Goal: Book appointment/travel/reservation

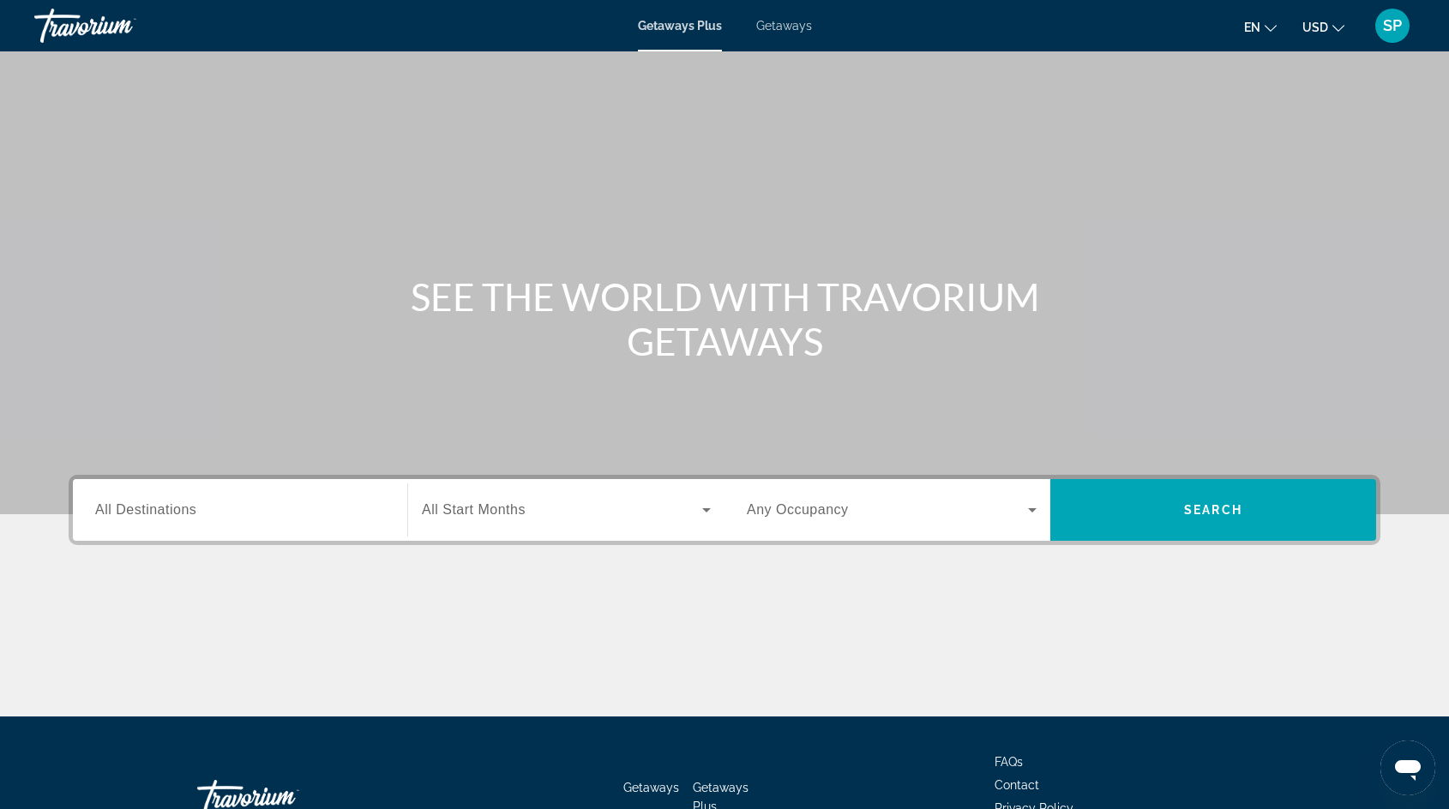
click at [796, 32] on span "Getaways" at bounding box center [784, 26] width 56 height 14
click at [147, 510] on span "All Destinations" at bounding box center [145, 509] width 101 height 15
click at [147, 510] on input "Destination All Destinations" at bounding box center [240, 511] width 290 height 21
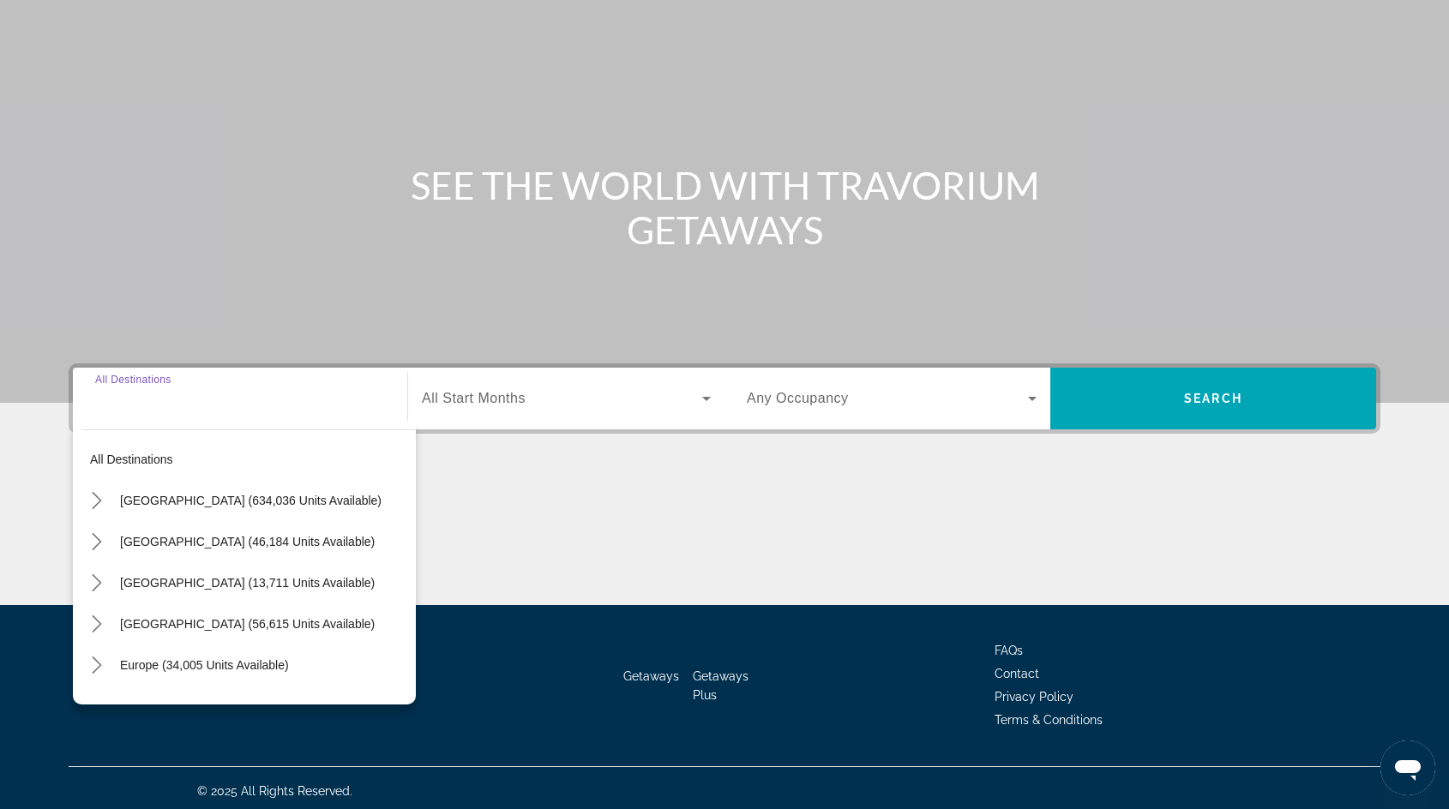
scroll to position [117, 0]
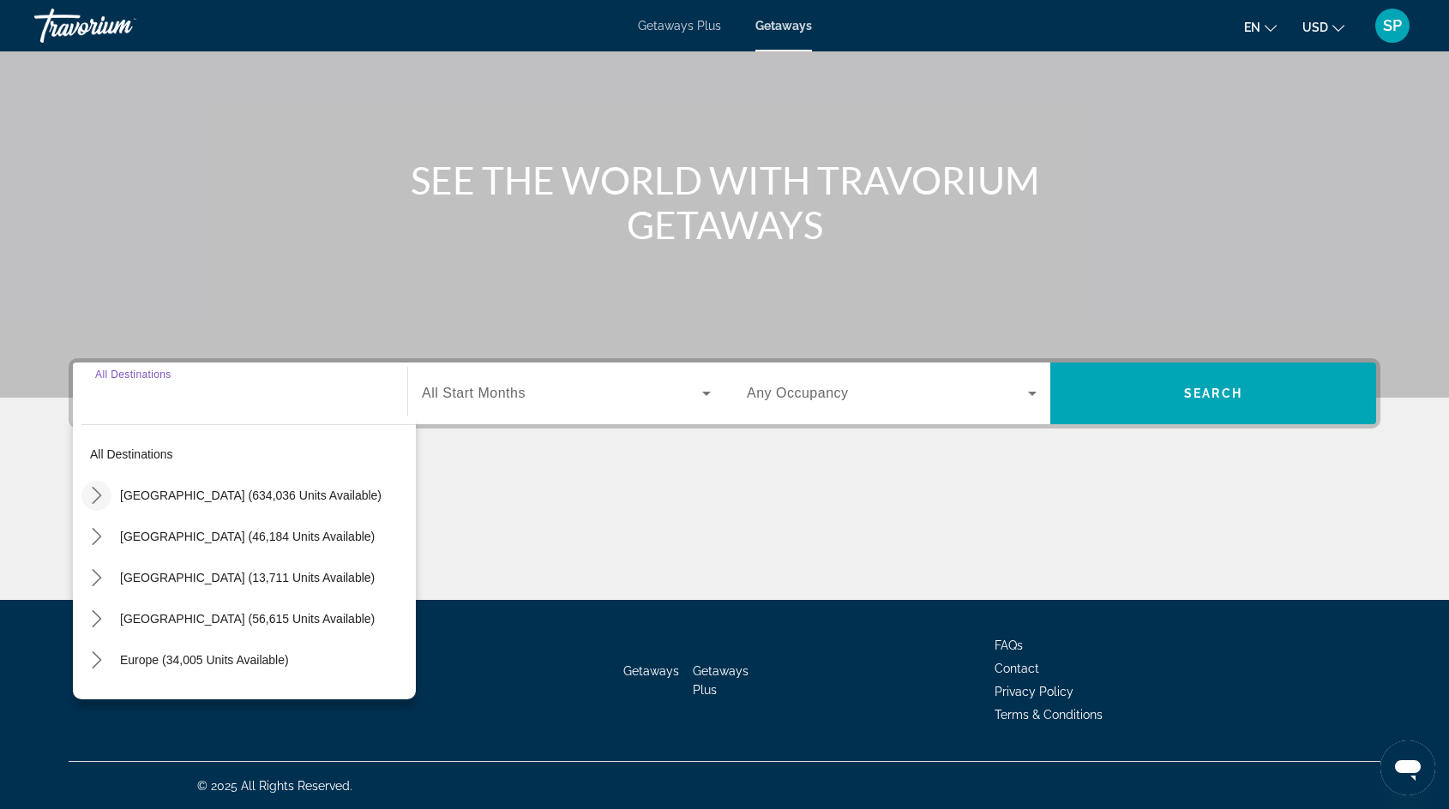
click at [99, 493] on icon "Toggle United States (634,036 units available) submenu" at bounding box center [96, 495] width 9 height 17
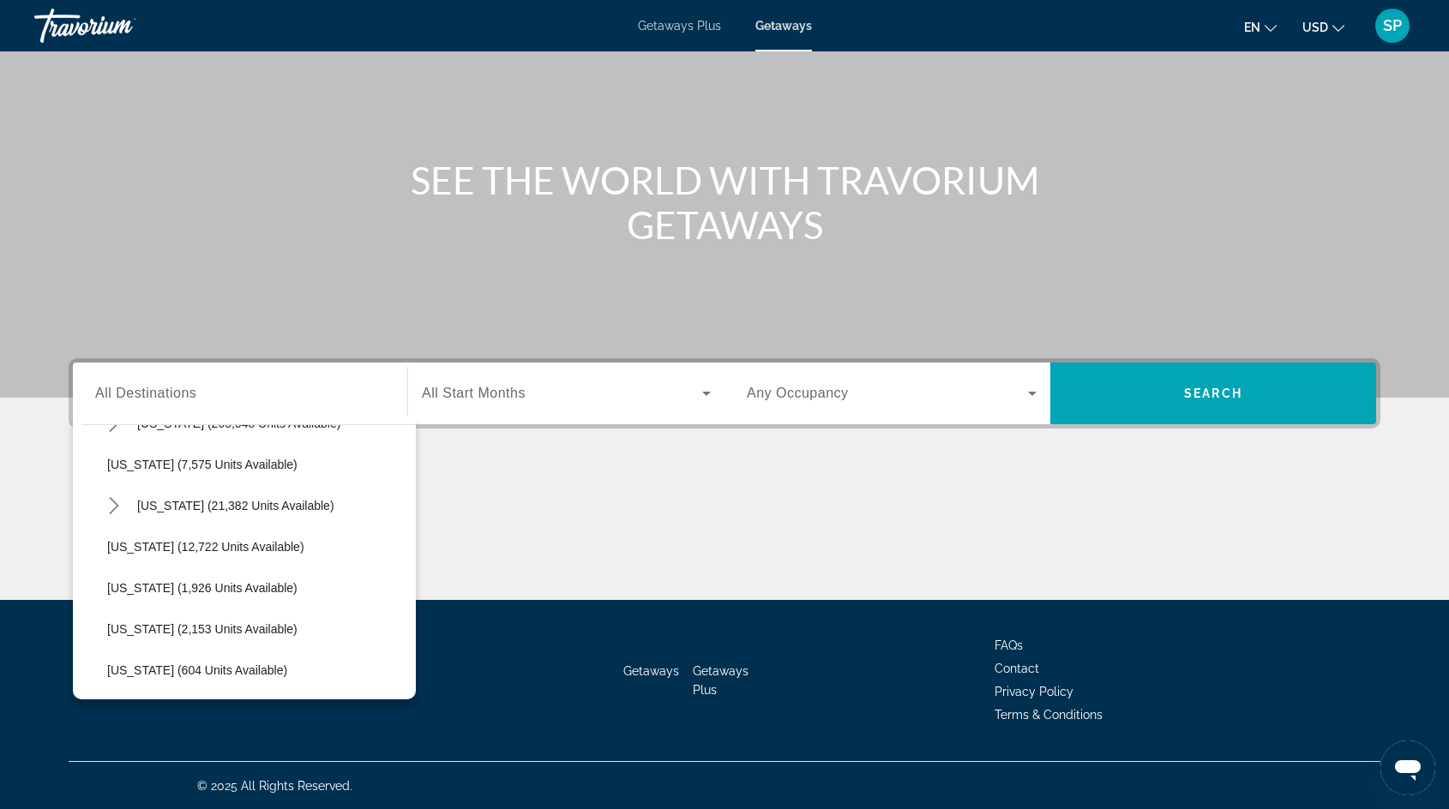
scroll to position [364, 0]
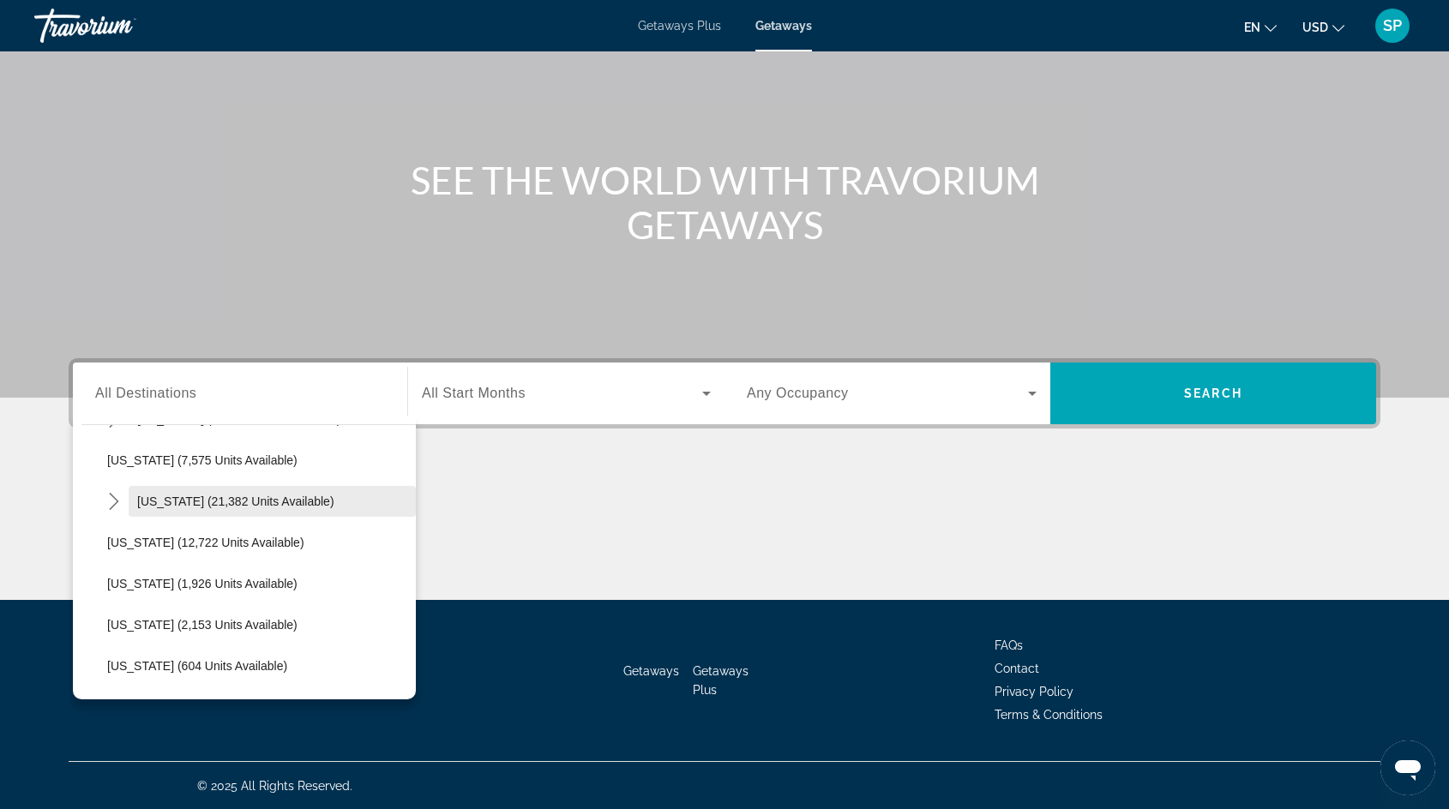
click at [165, 502] on span "Hawaii (21,382 units available)" at bounding box center [235, 502] width 197 height 14
type input "**********"
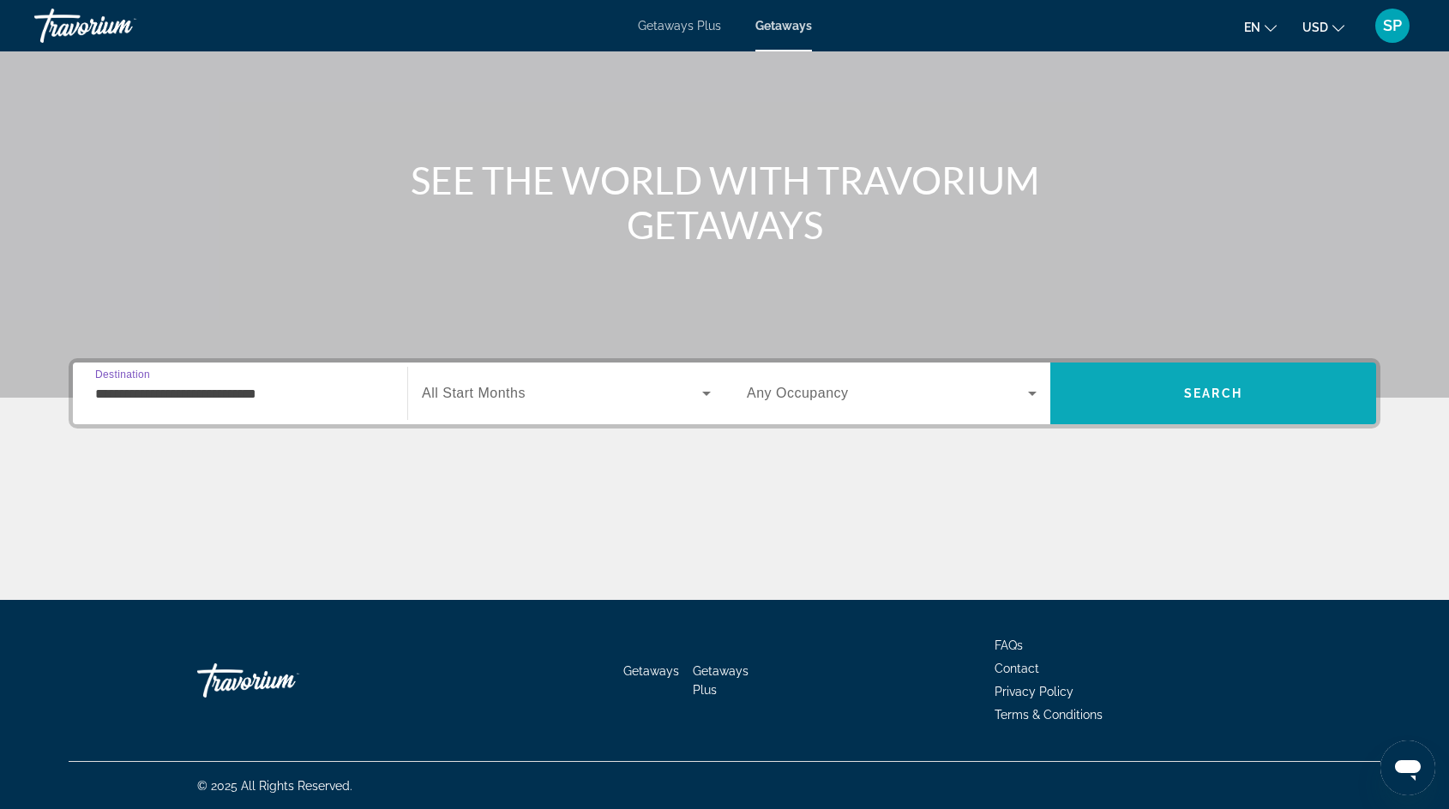
click at [1170, 381] on span "Search" at bounding box center [1213, 393] width 326 height 41
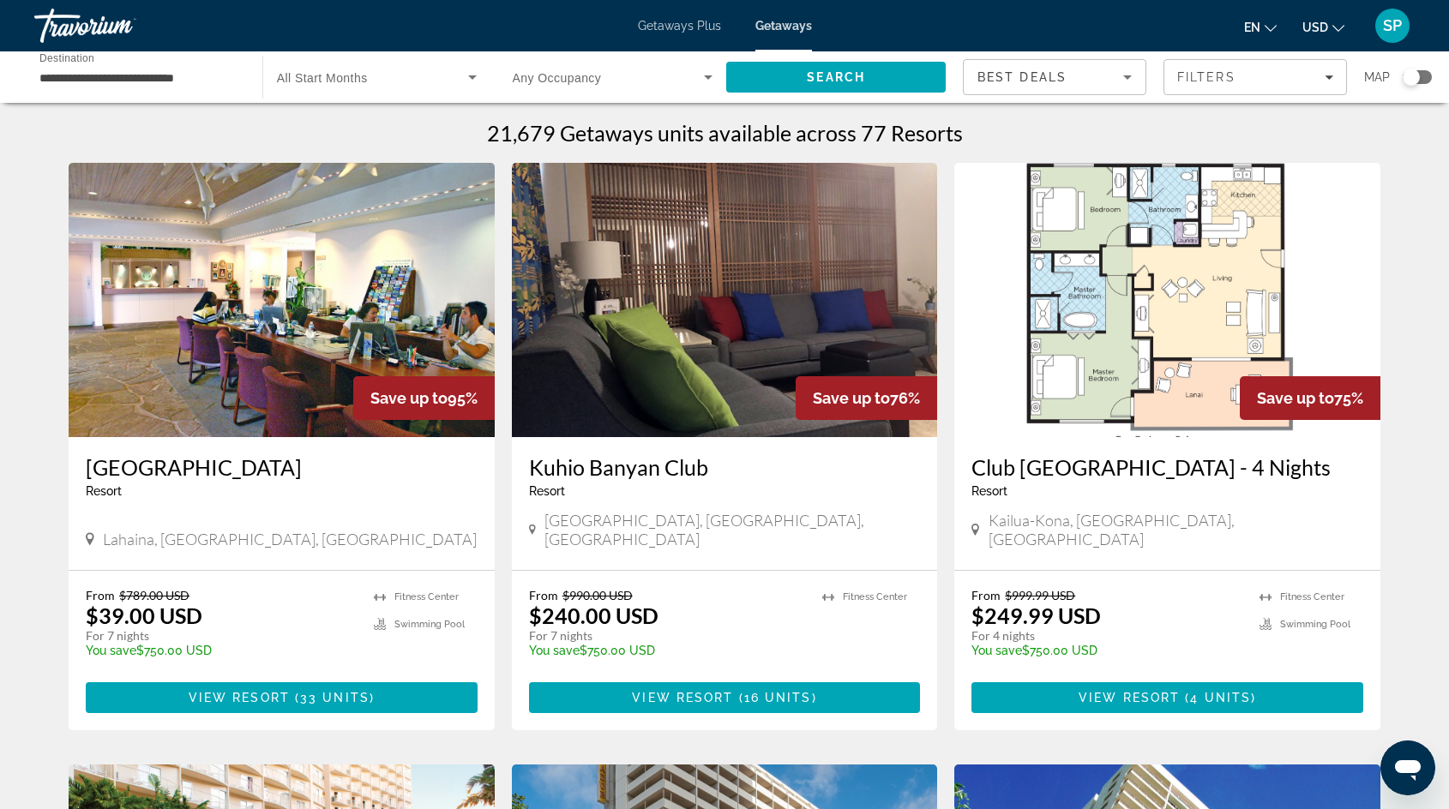
scroll to position [22, 0]
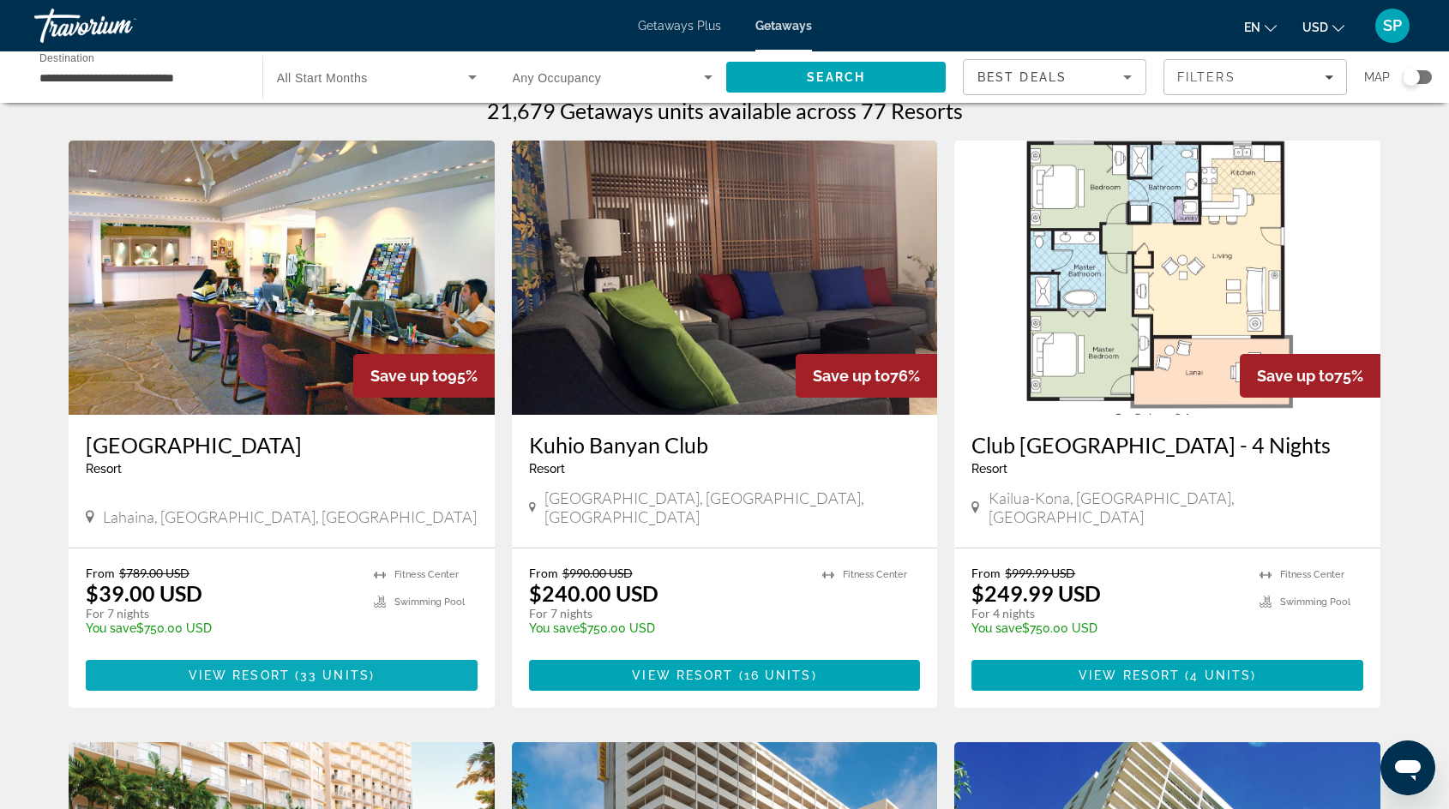
click at [200, 681] on span "View Resort" at bounding box center [239, 676] width 101 height 14
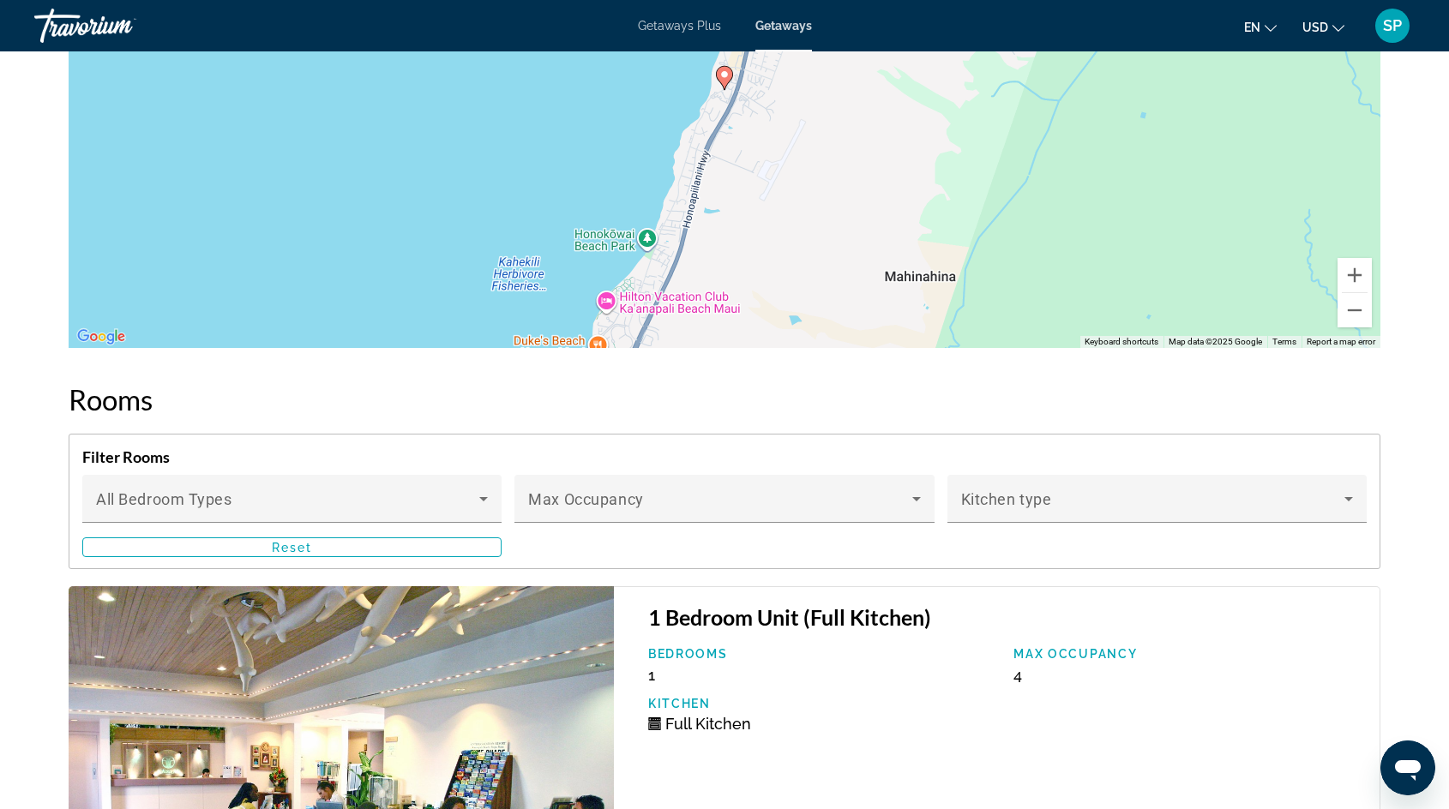
scroll to position [1846, 0]
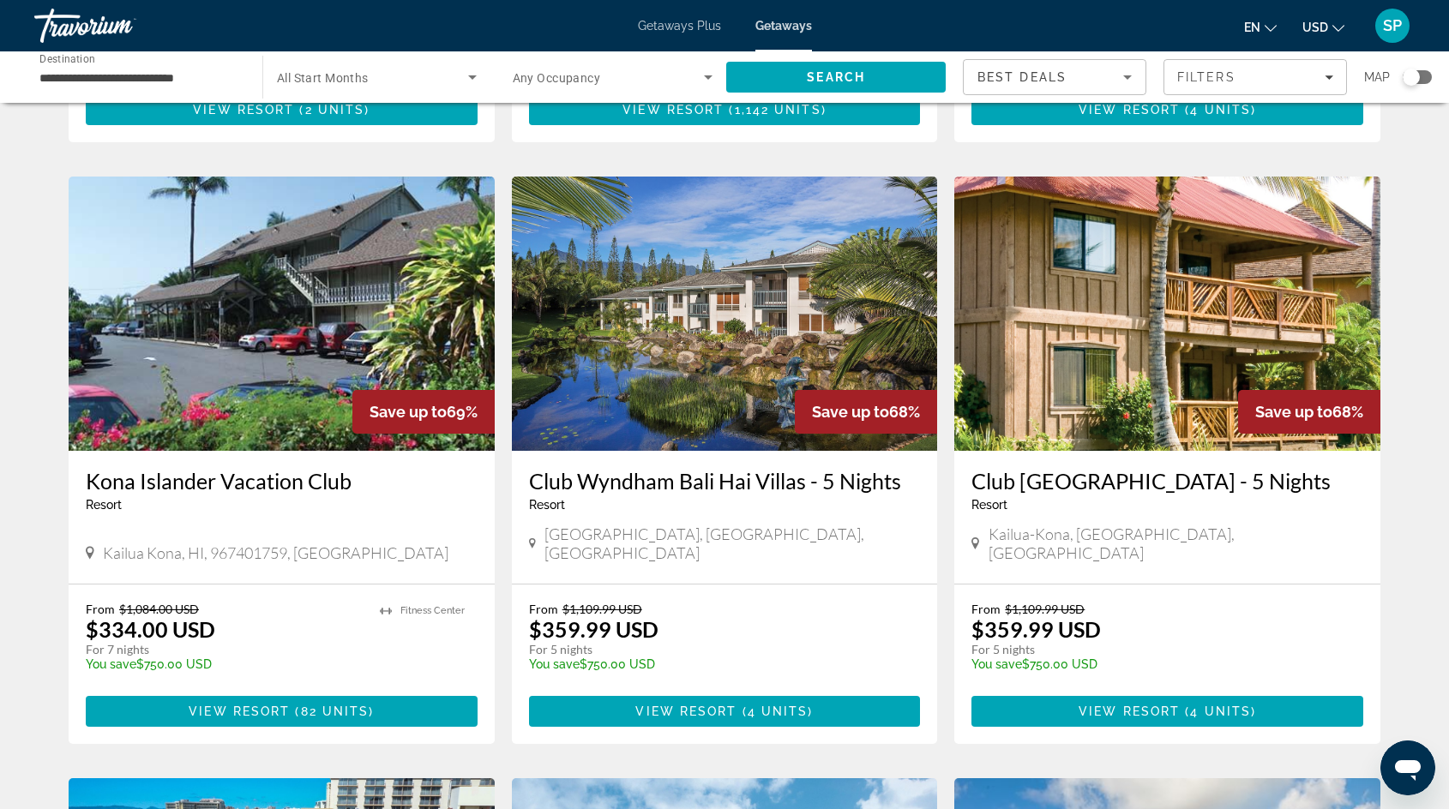
scroll to position [1240, 0]
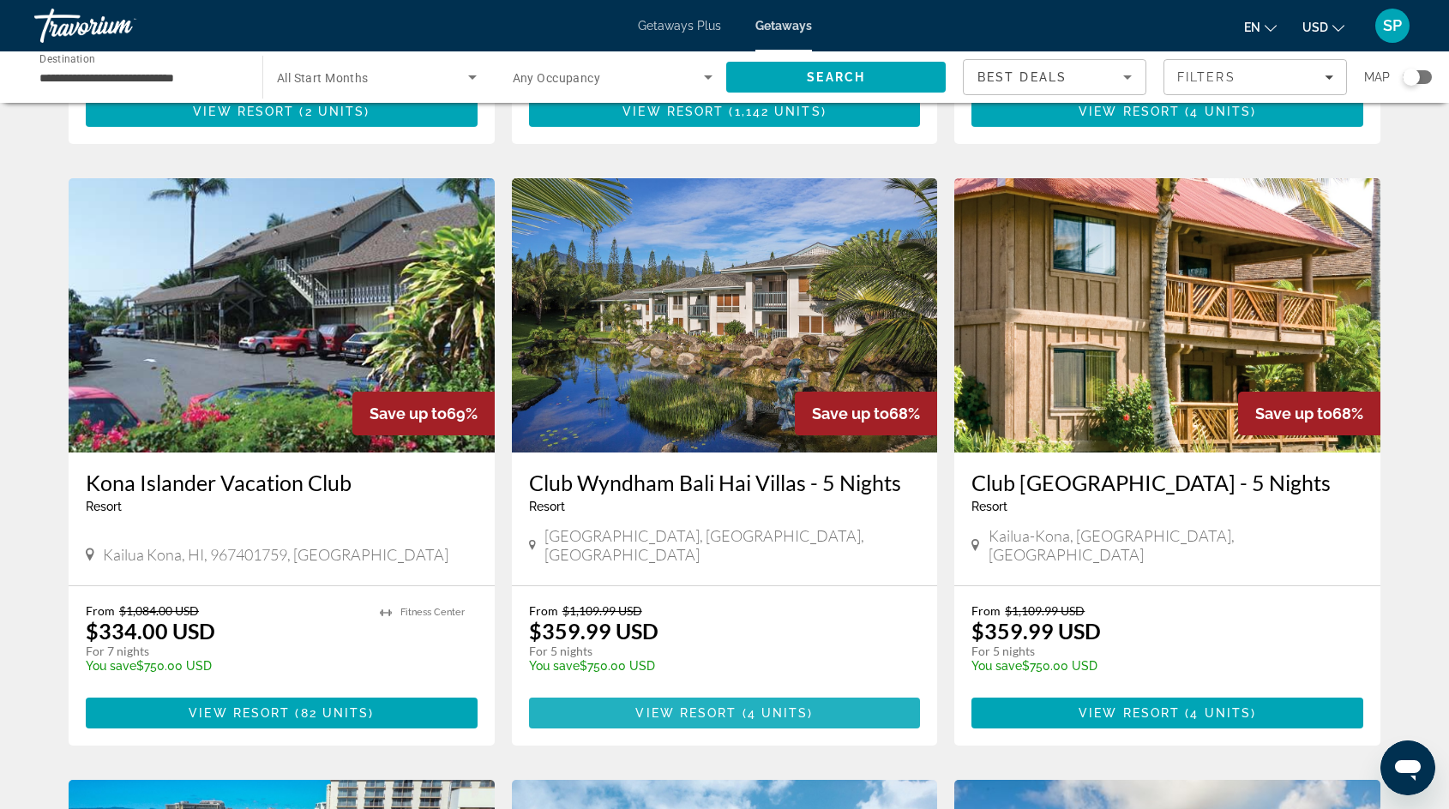
click at [610, 693] on span "Main content" at bounding box center [725, 713] width 392 height 41
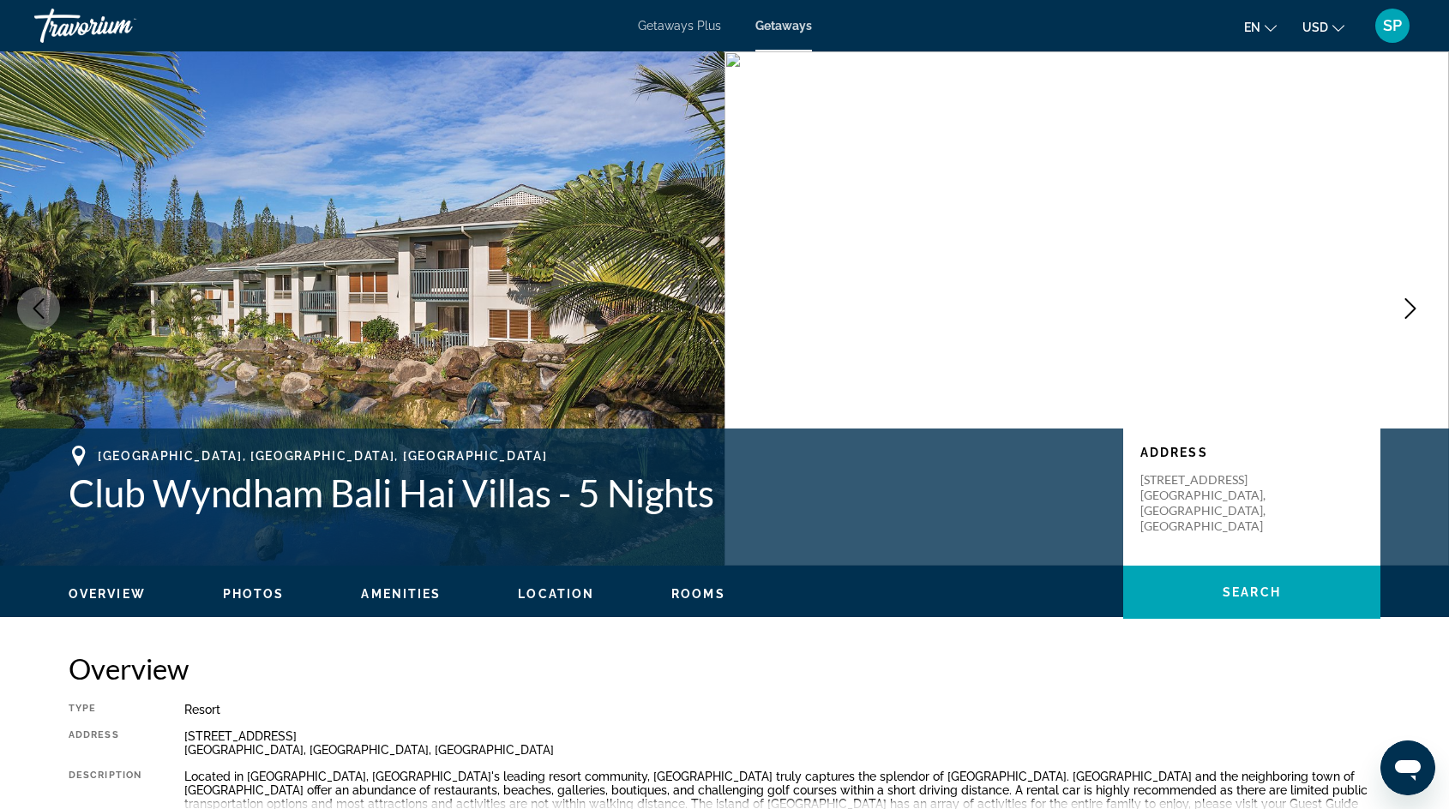
click at [1405, 300] on icon "Next image" at bounding box center [1410, 308] width 21 height 21
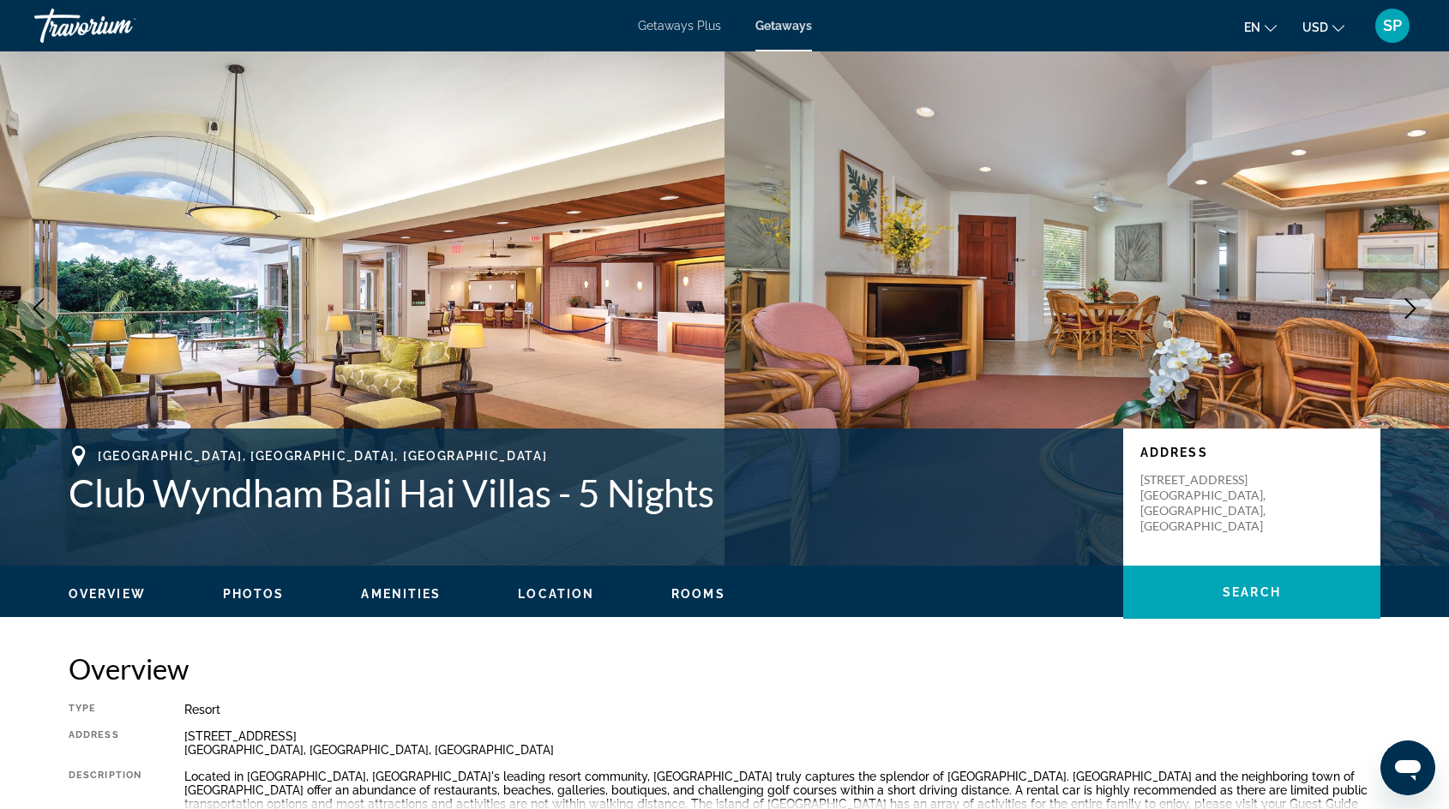
click at [1405, 302] on icon "Next image" at bounding box center [1410, 308] width 21 height 21
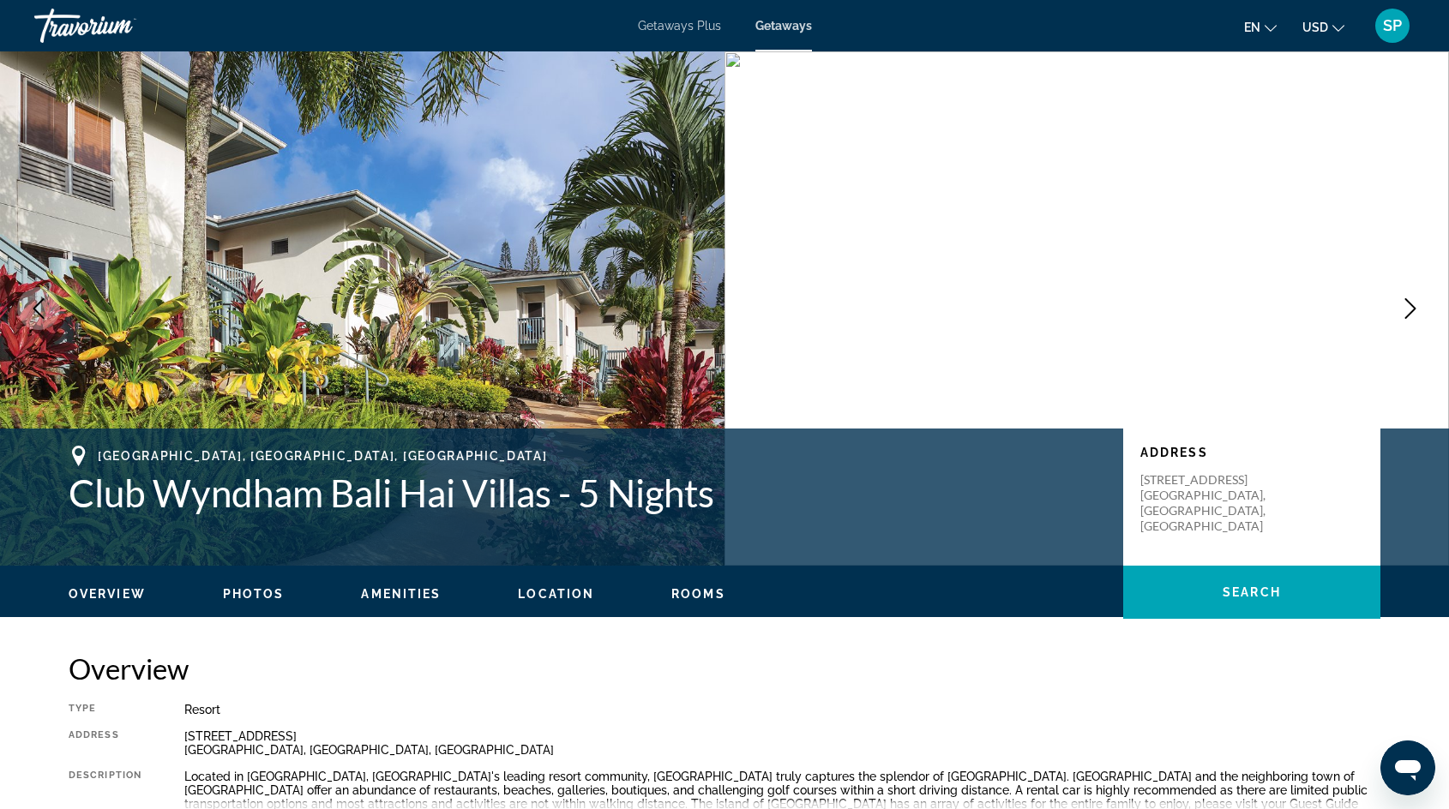
click at [1405, 303] on icon "Next image" at bounding box center [1410, 308] width 21 height 21
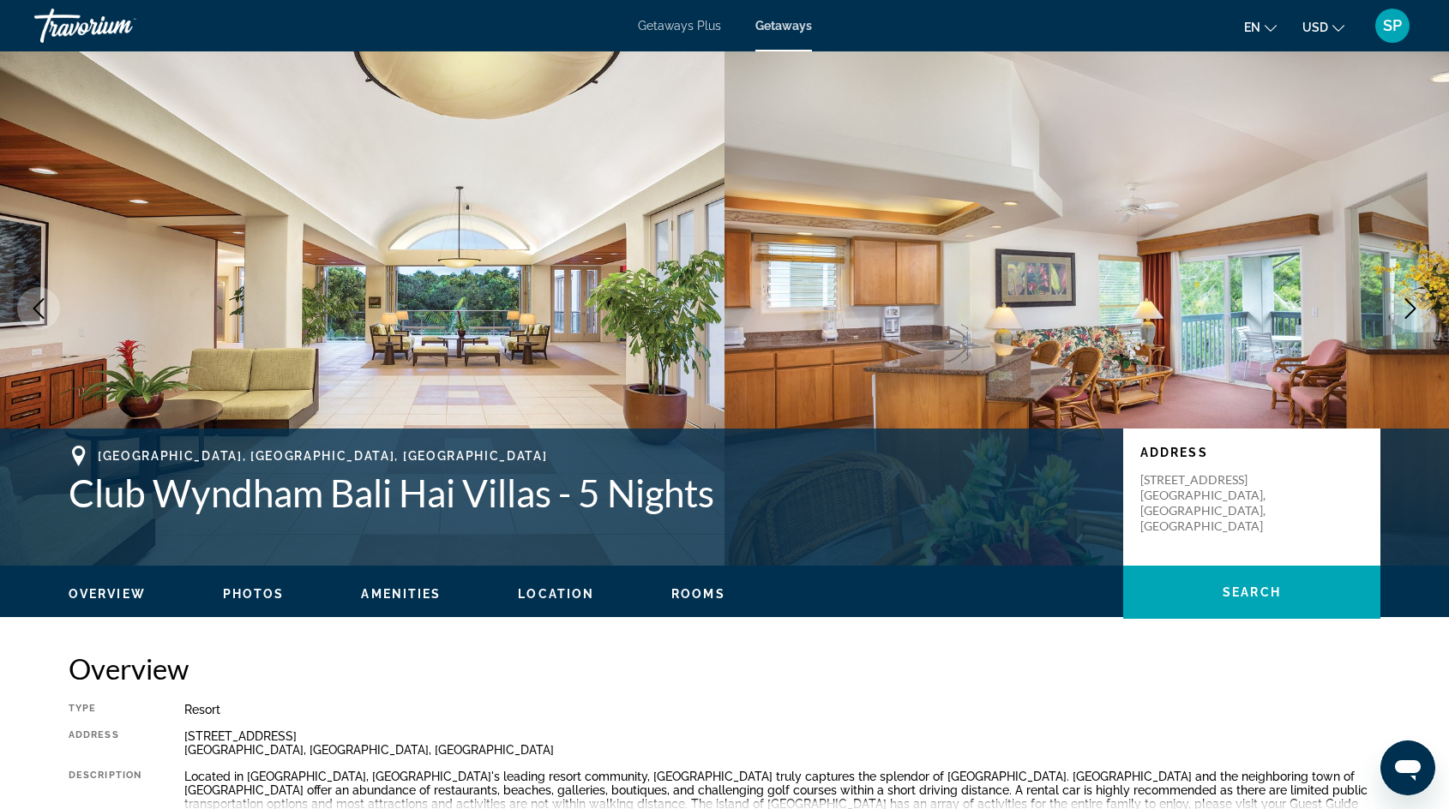
click at [1405, 303] on icon "Next image" at bounding box center [1410, 308] width 21 height 21
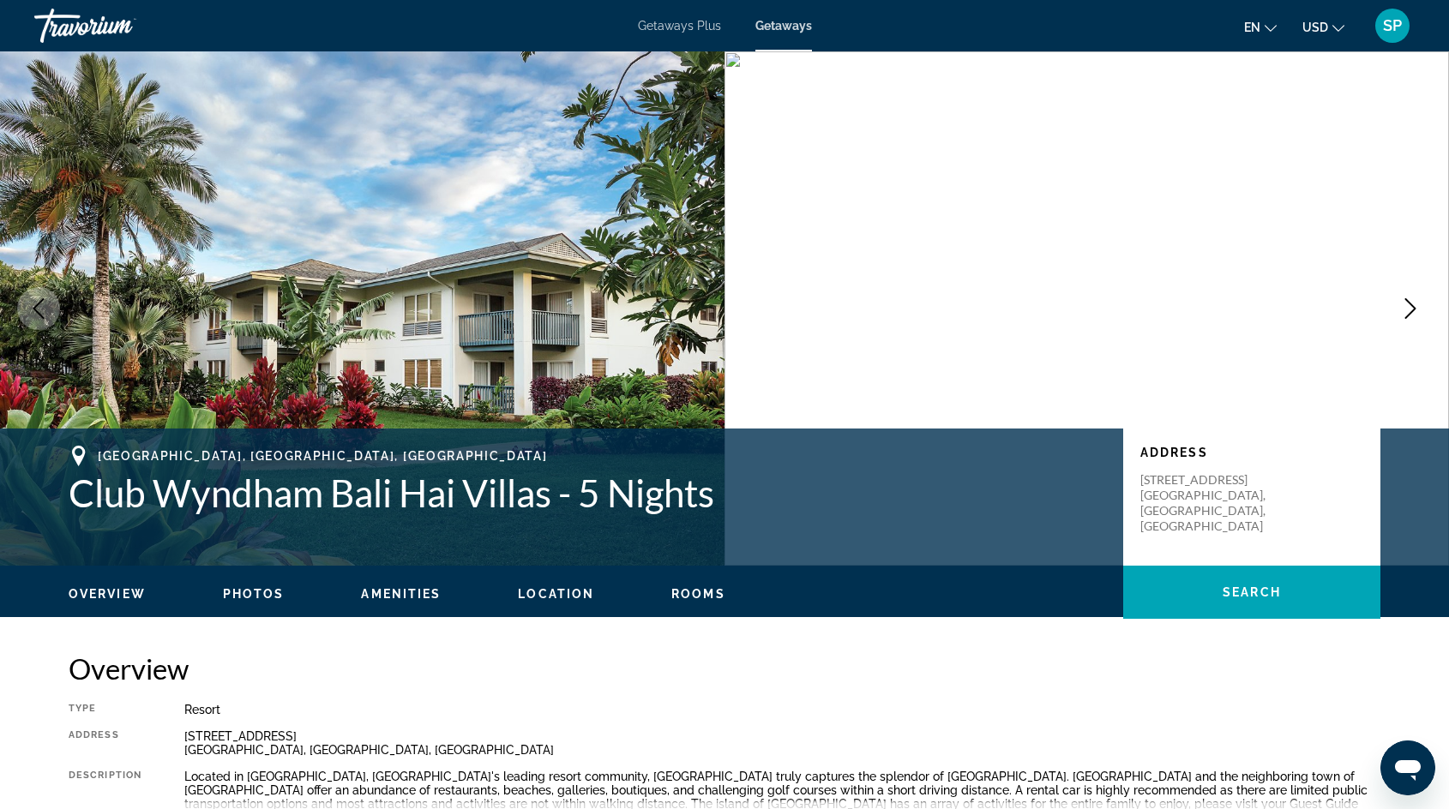
click at [1405, 303] on icon "Next image" at bounding box center [1410, 308] width 21 height 21
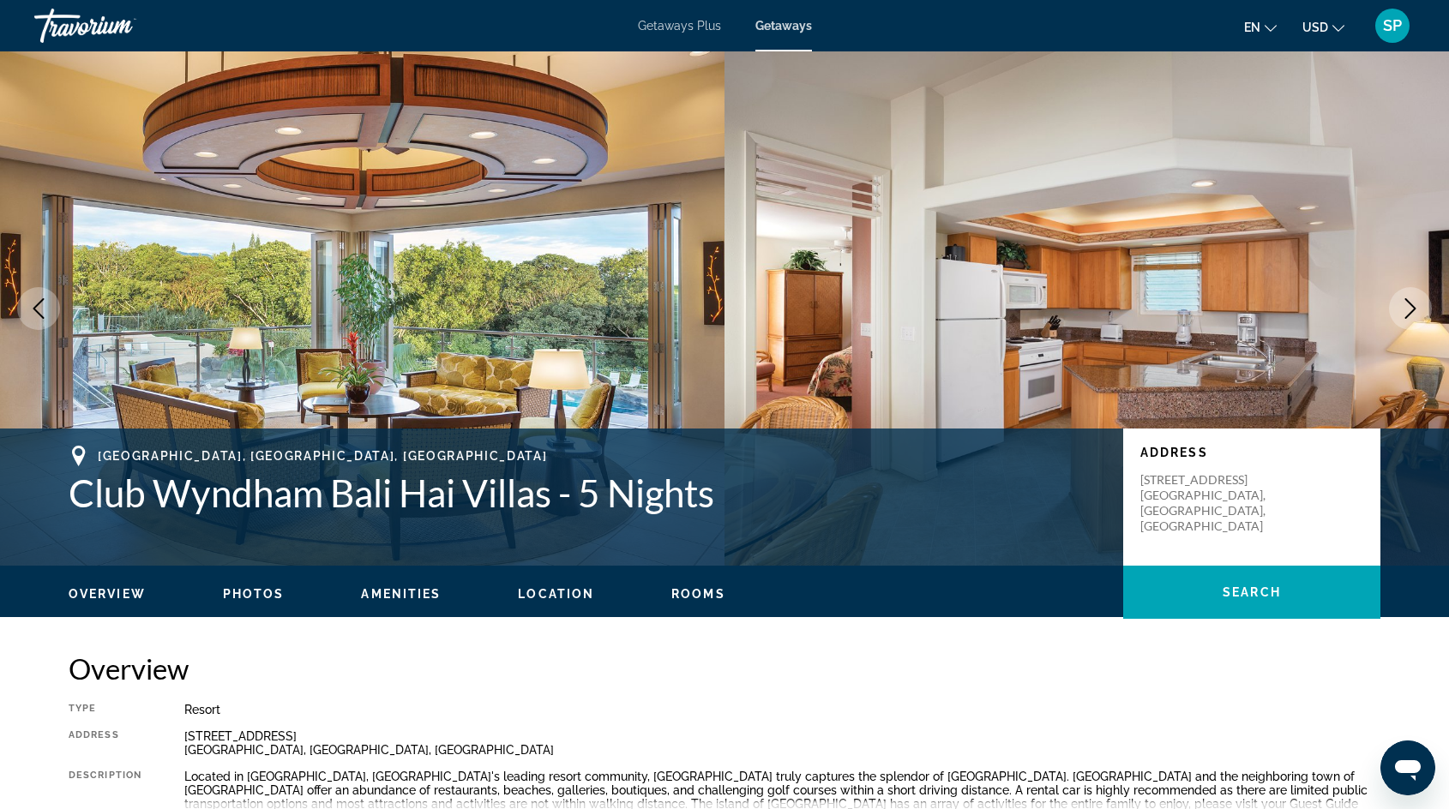
click at [1405, 303] on icon "Next image" at bounding box center [1410, 308] width 21 height 21
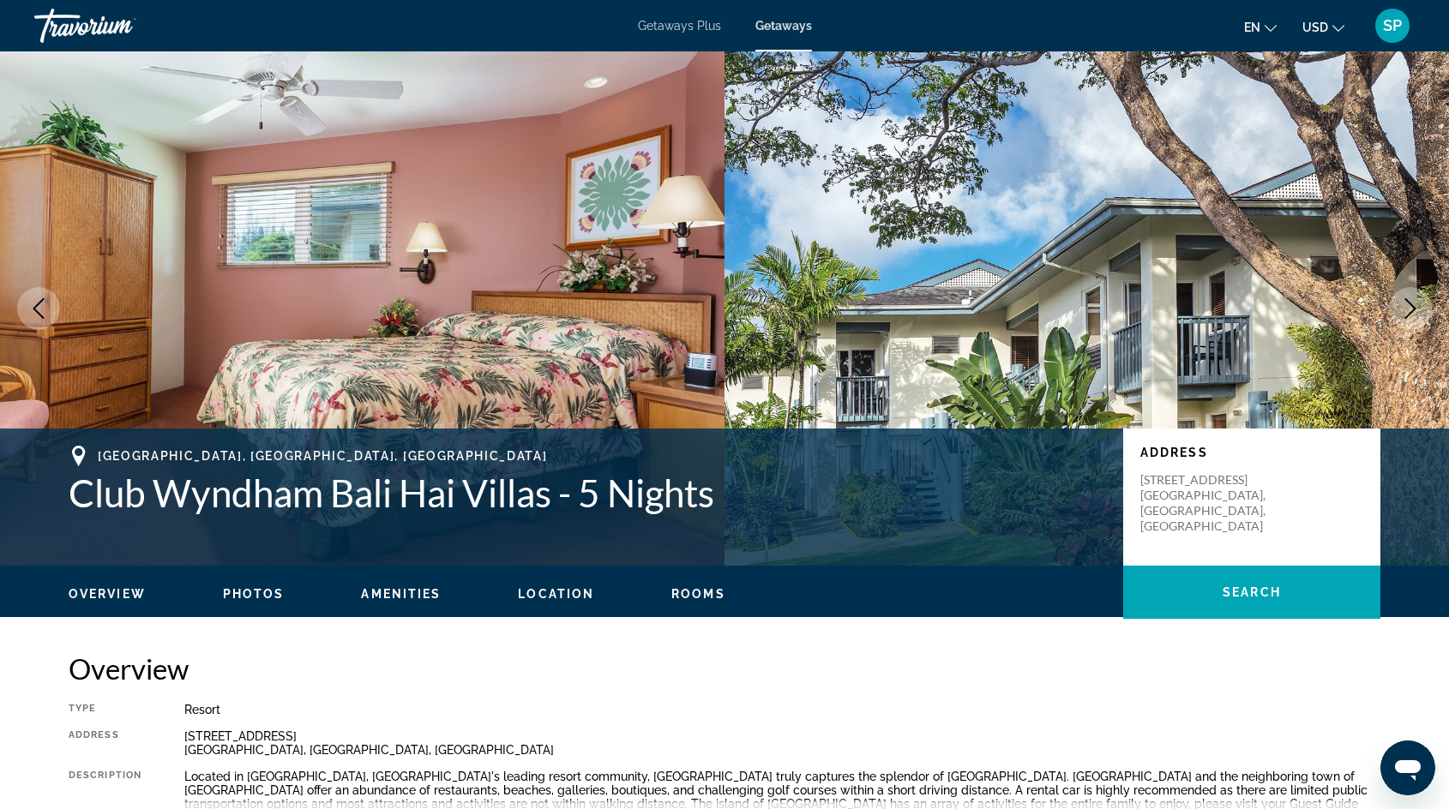
click at [1405, 302] on icon "Next image" at bounding box center [1410, 308] width 21 height 21
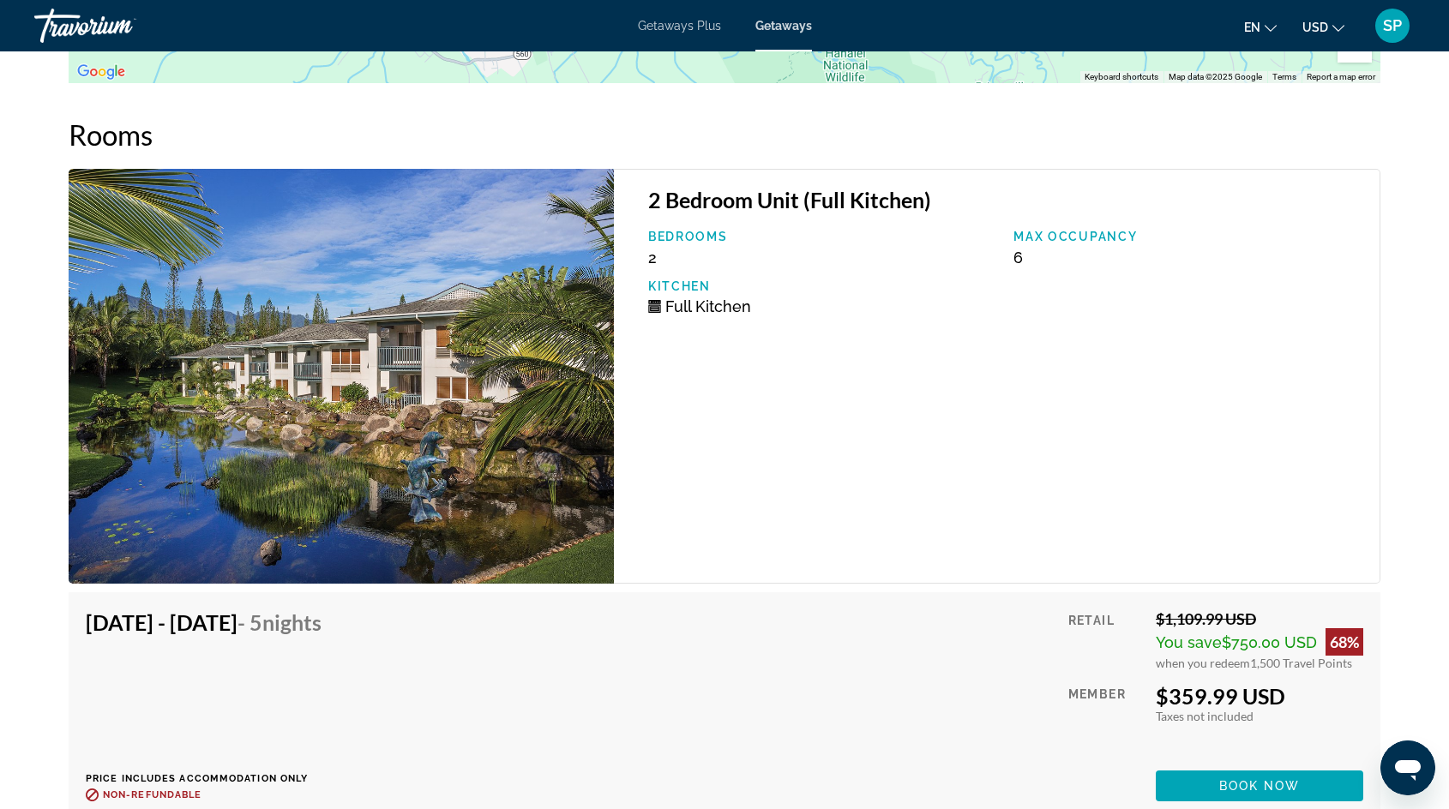
scroll to position [2860, 0]
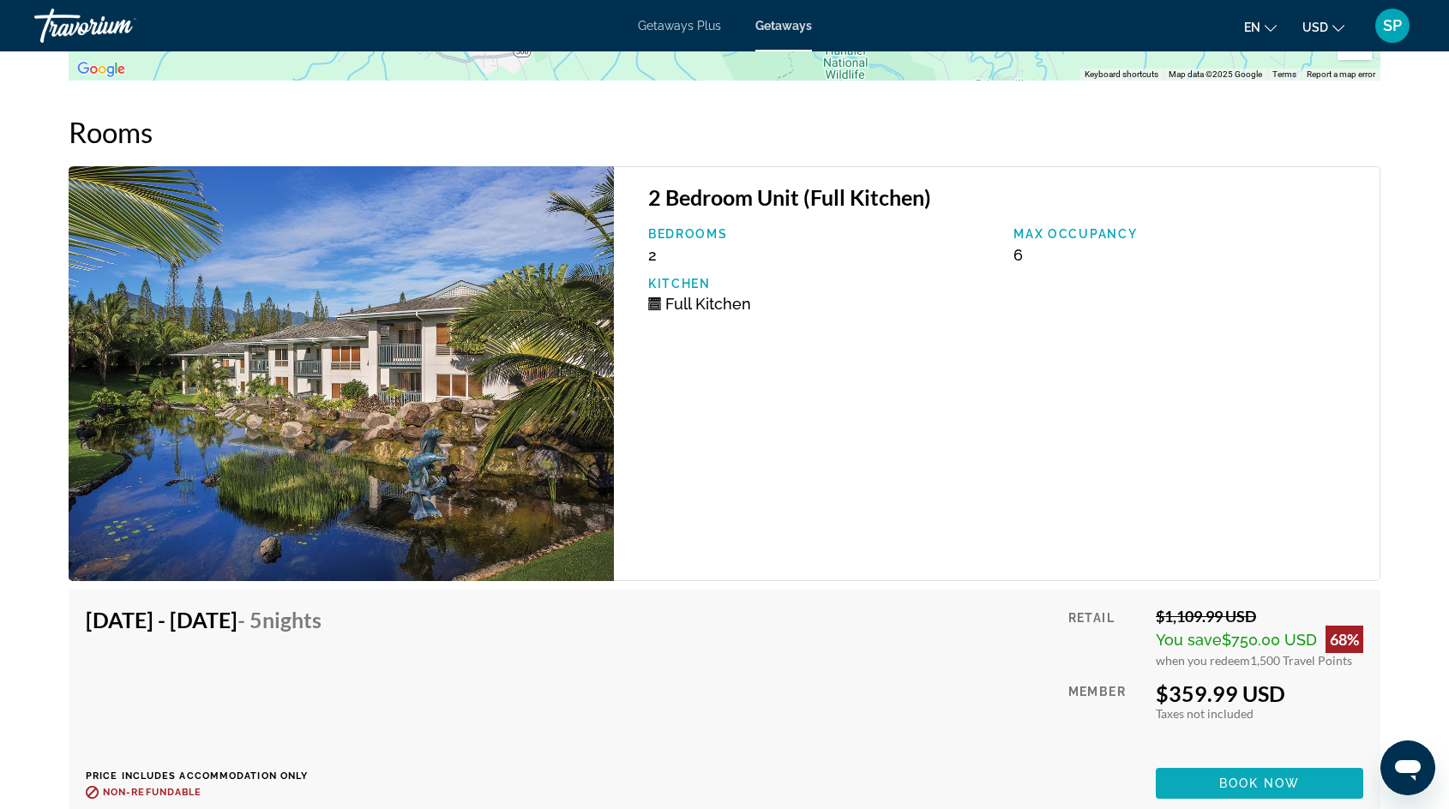
click at [1181, 763] on span "Main content" at bounding box center [1259, 783] width 207 height 41
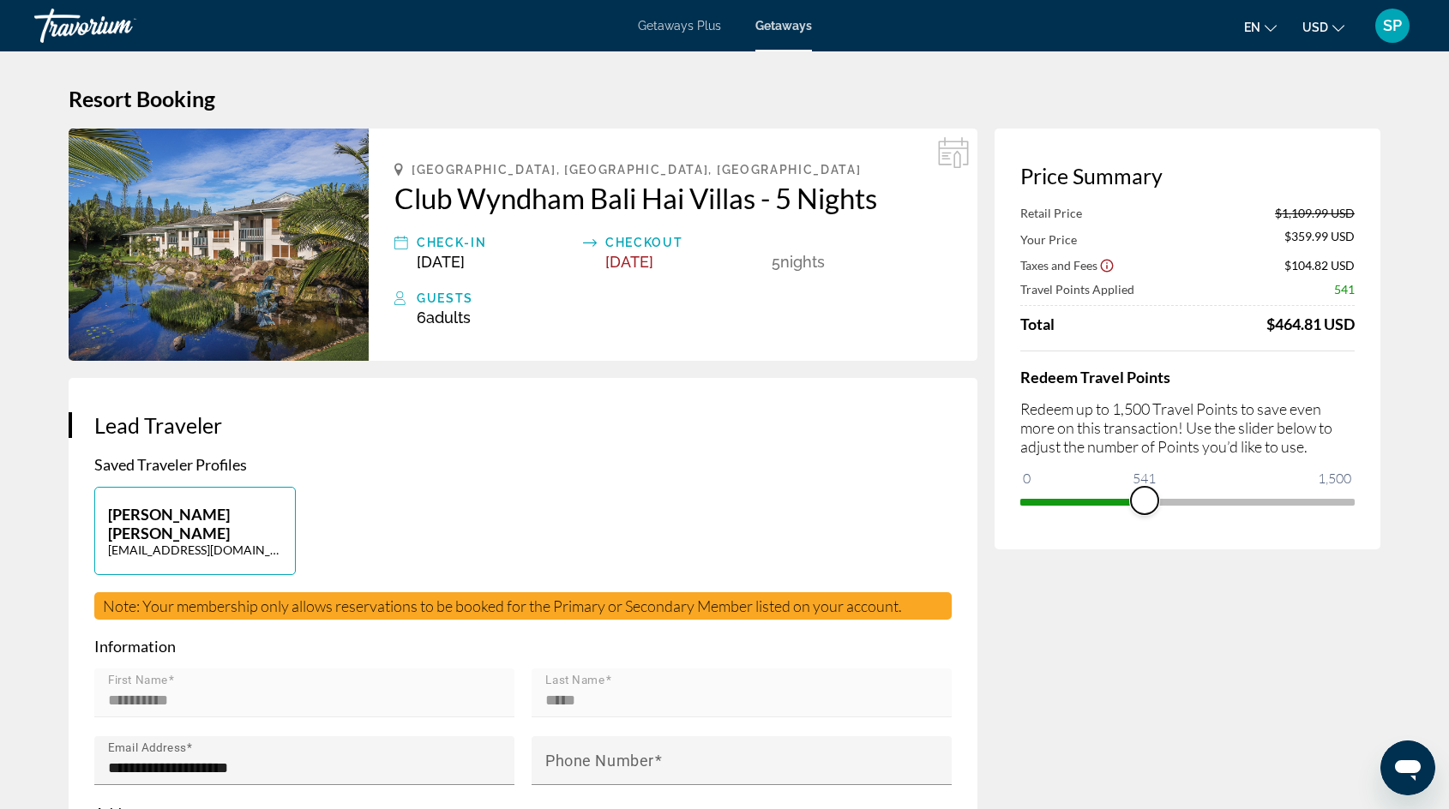
drag, startPoint x: 1336, startPoint y: 498, endPoint x: 1144, endPoint y: 505, distance: 191.3
click at [1144, 505] on span "ngx-slider" at bounding box center [1144, 500] width 27 height 27
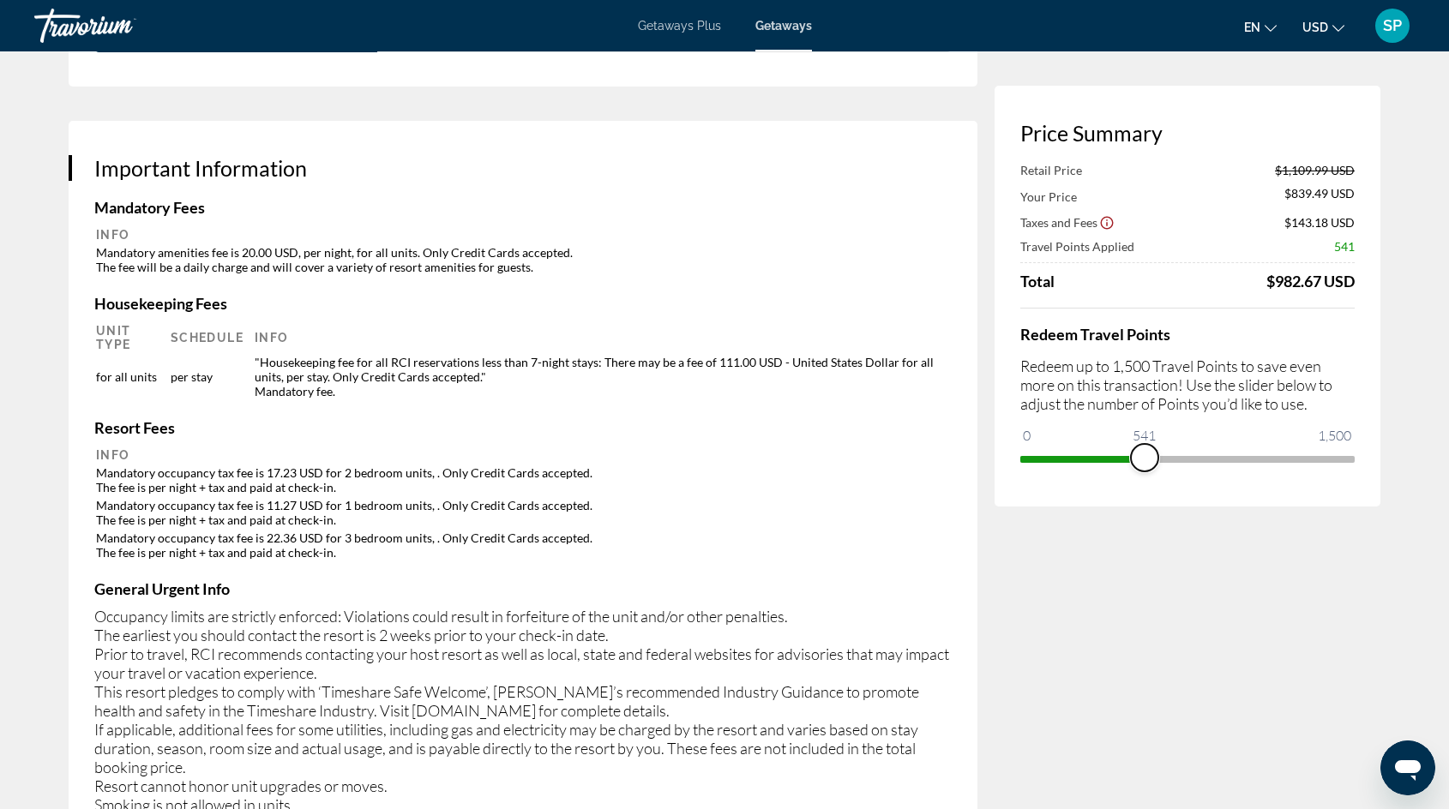
scroll to position [2476, 0]
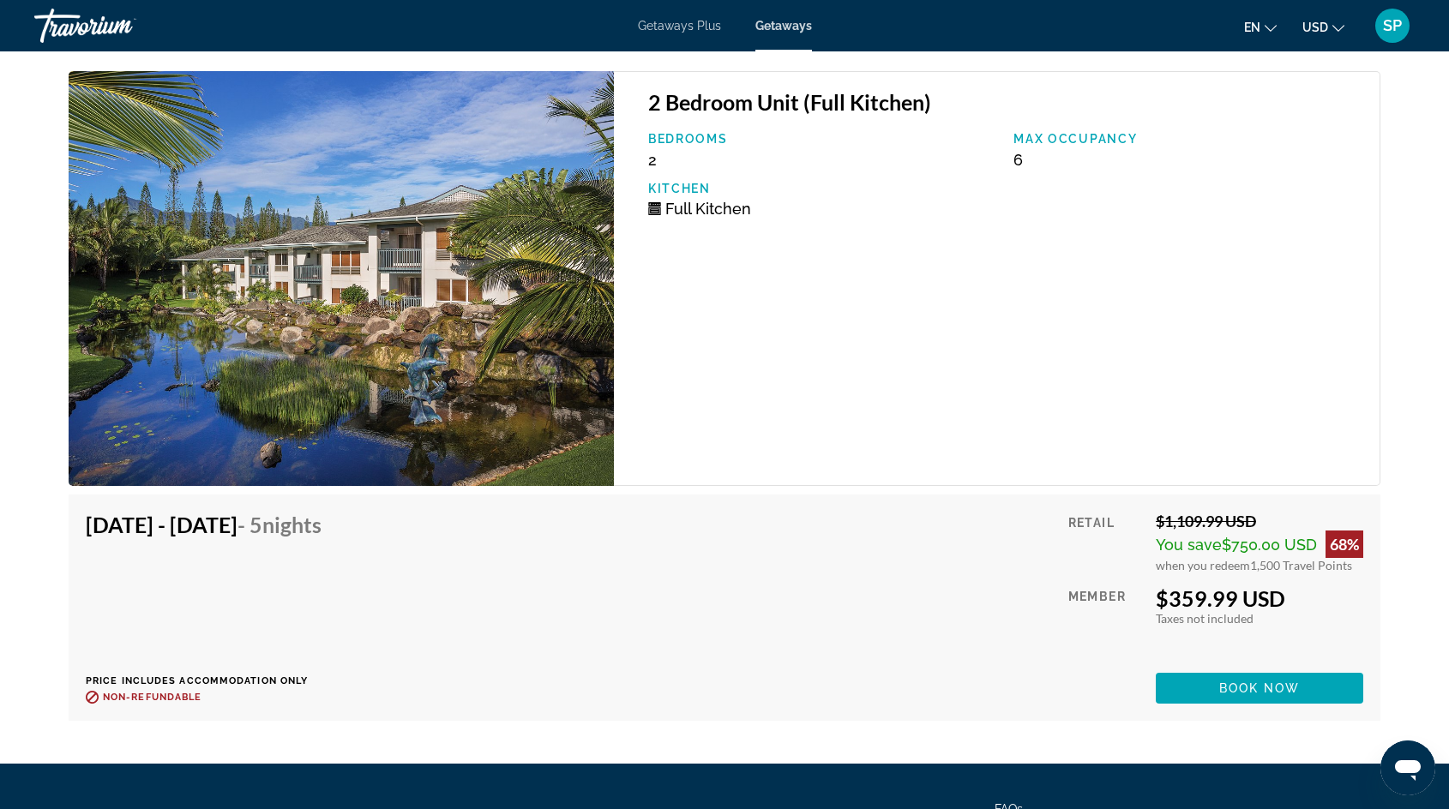
scroll to position [2950, 0]
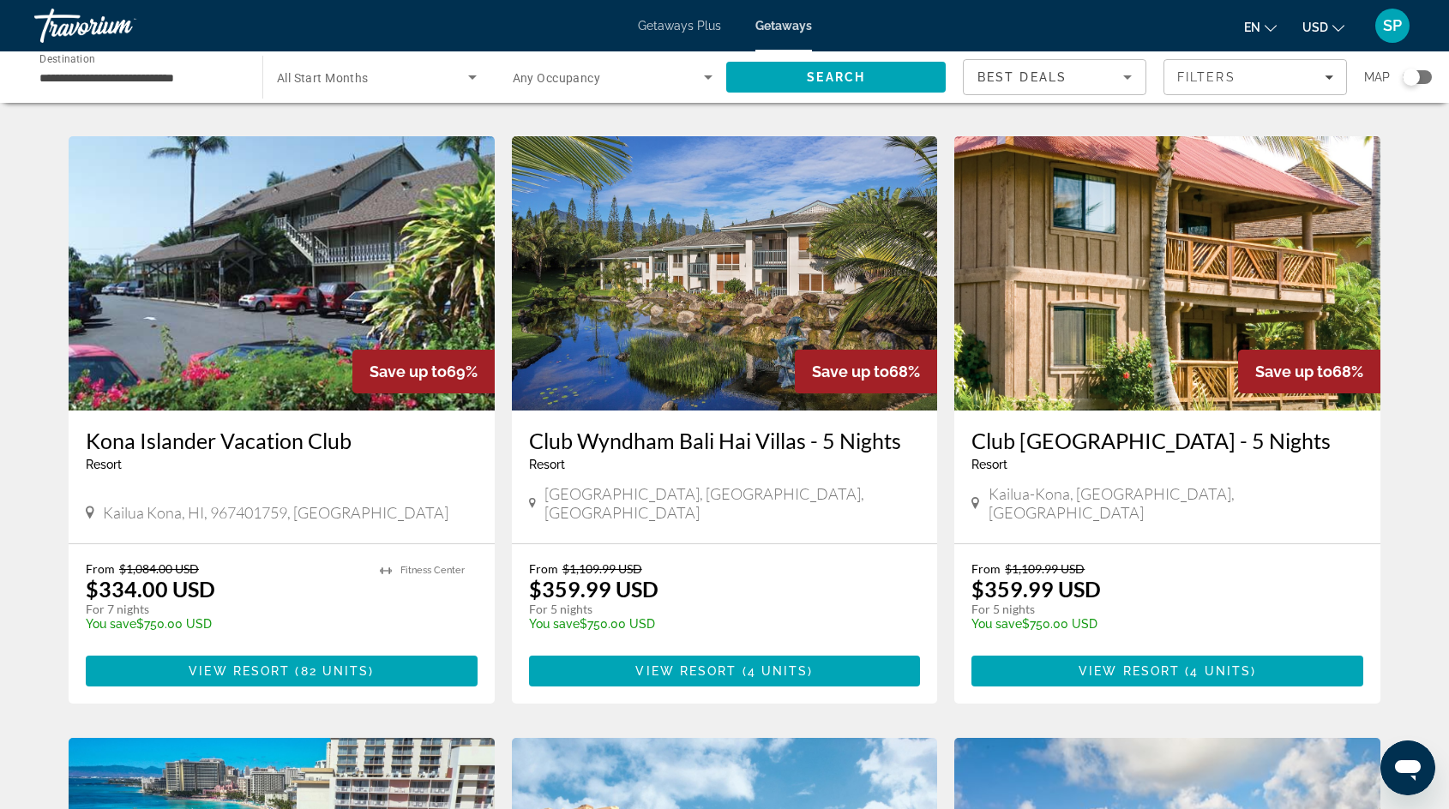
scroll to position [1279, 0]
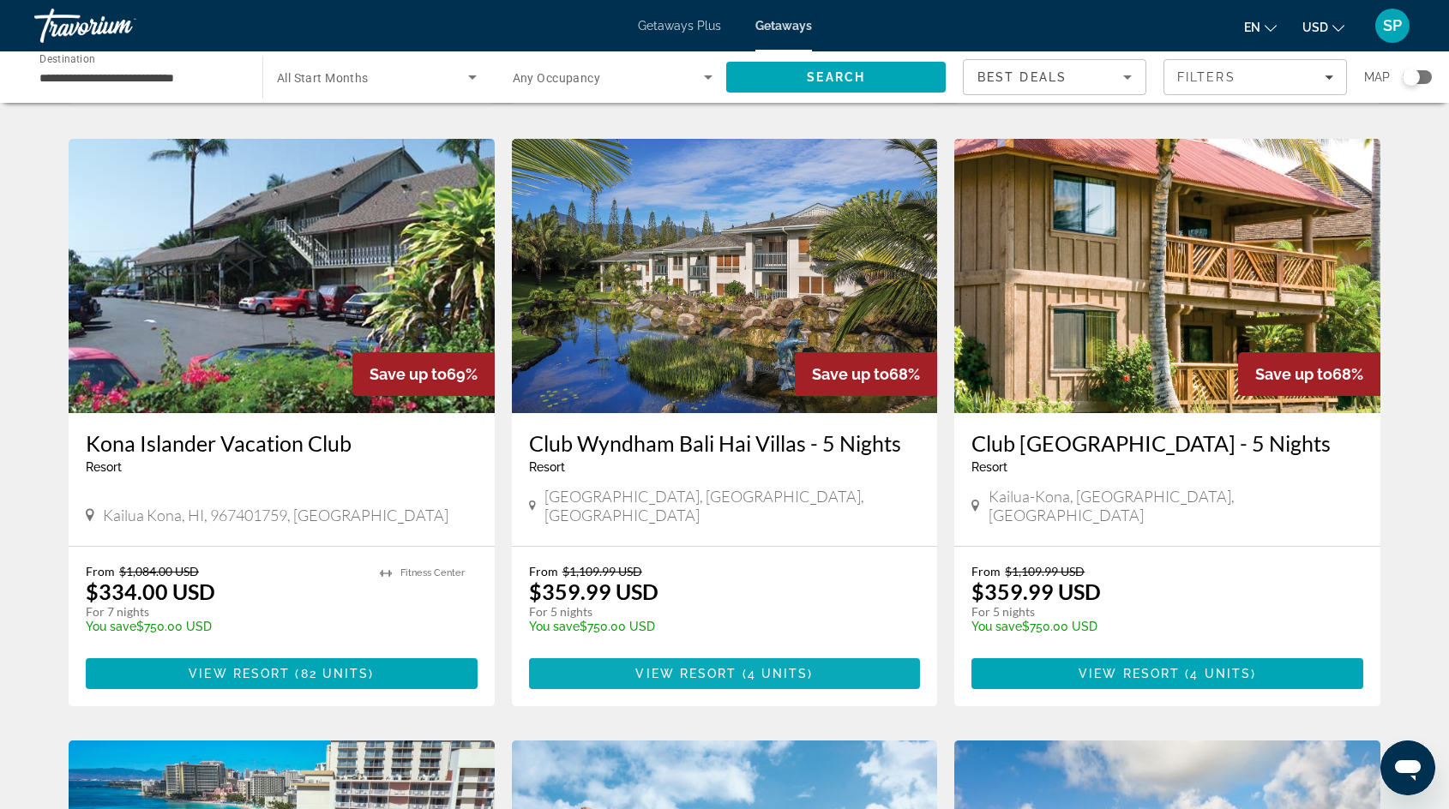
click at [664, 653] on span "Main content" at bounding box center [725, 673] width 392 height 41
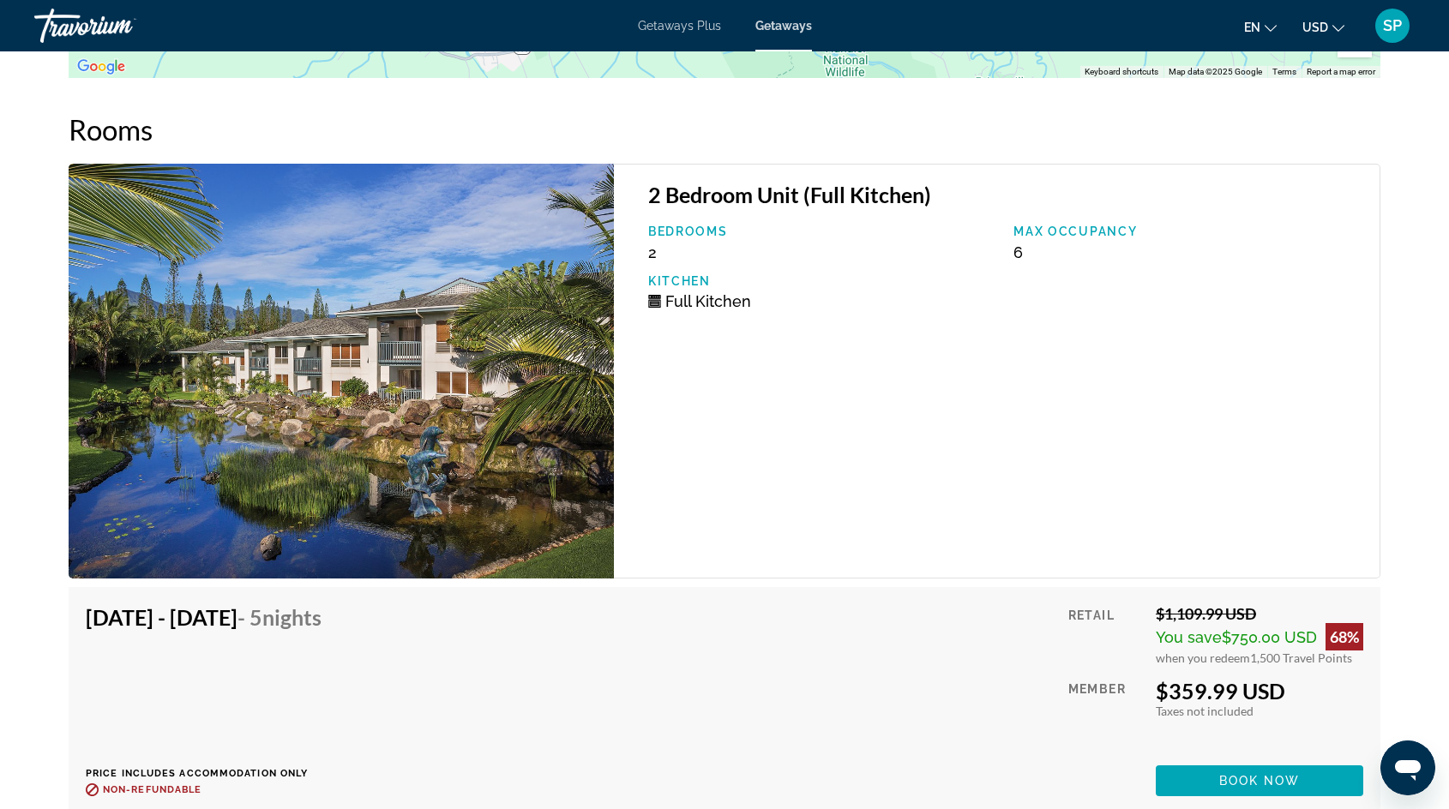
scroll to position [2854, 0]
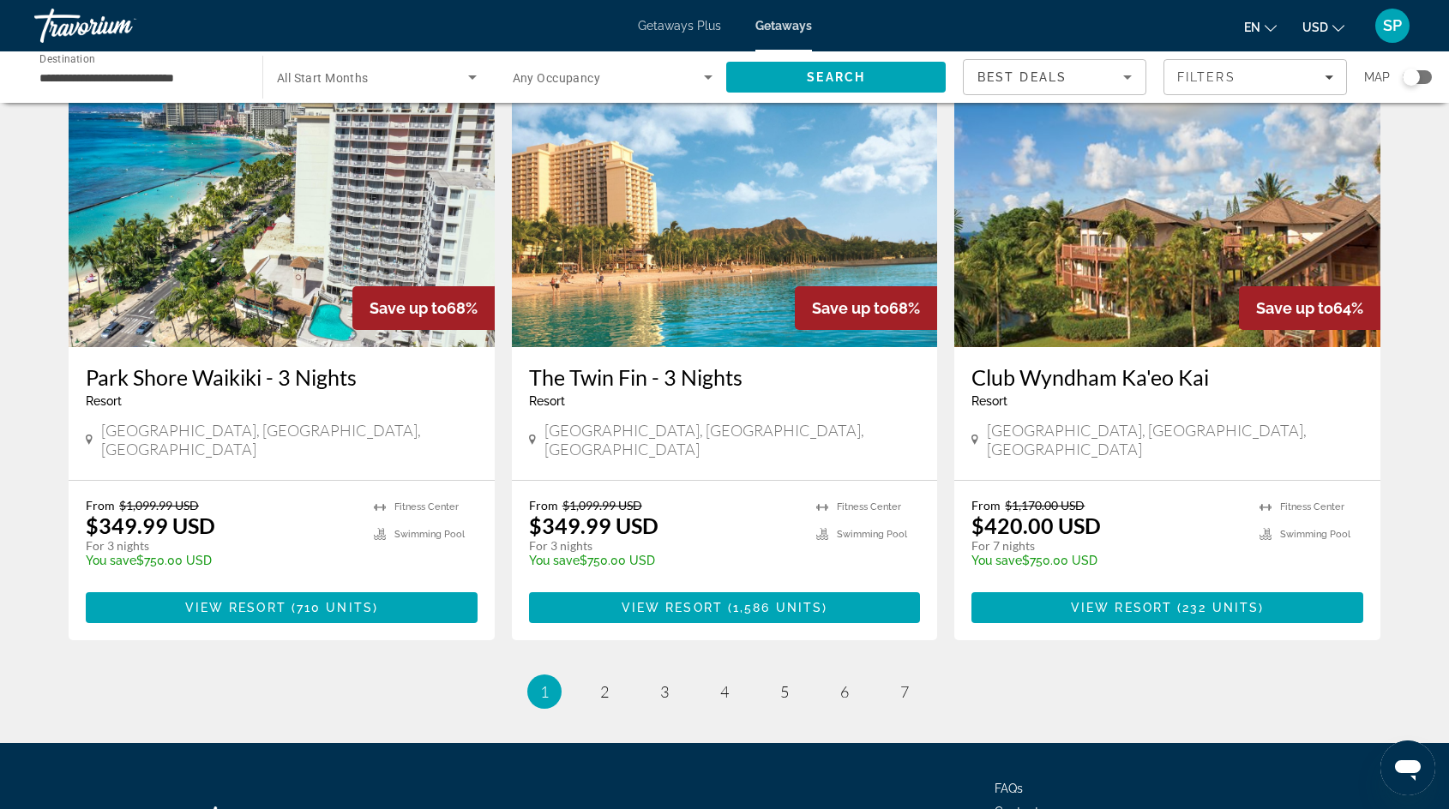
scroll to position [1931, 0]
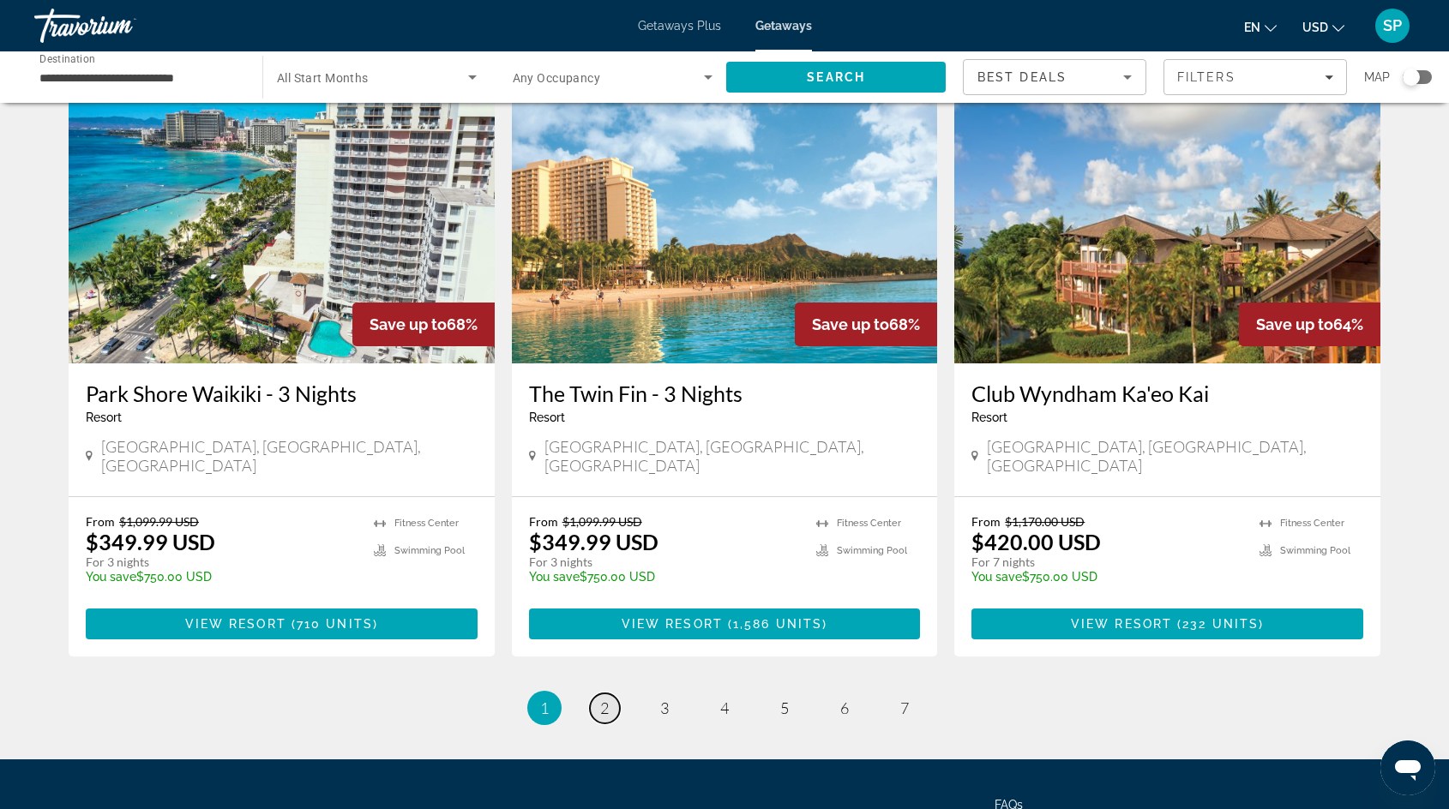
click at [611, 694] on link "page 2" at bounding box center [605, 709] width 30 height 30
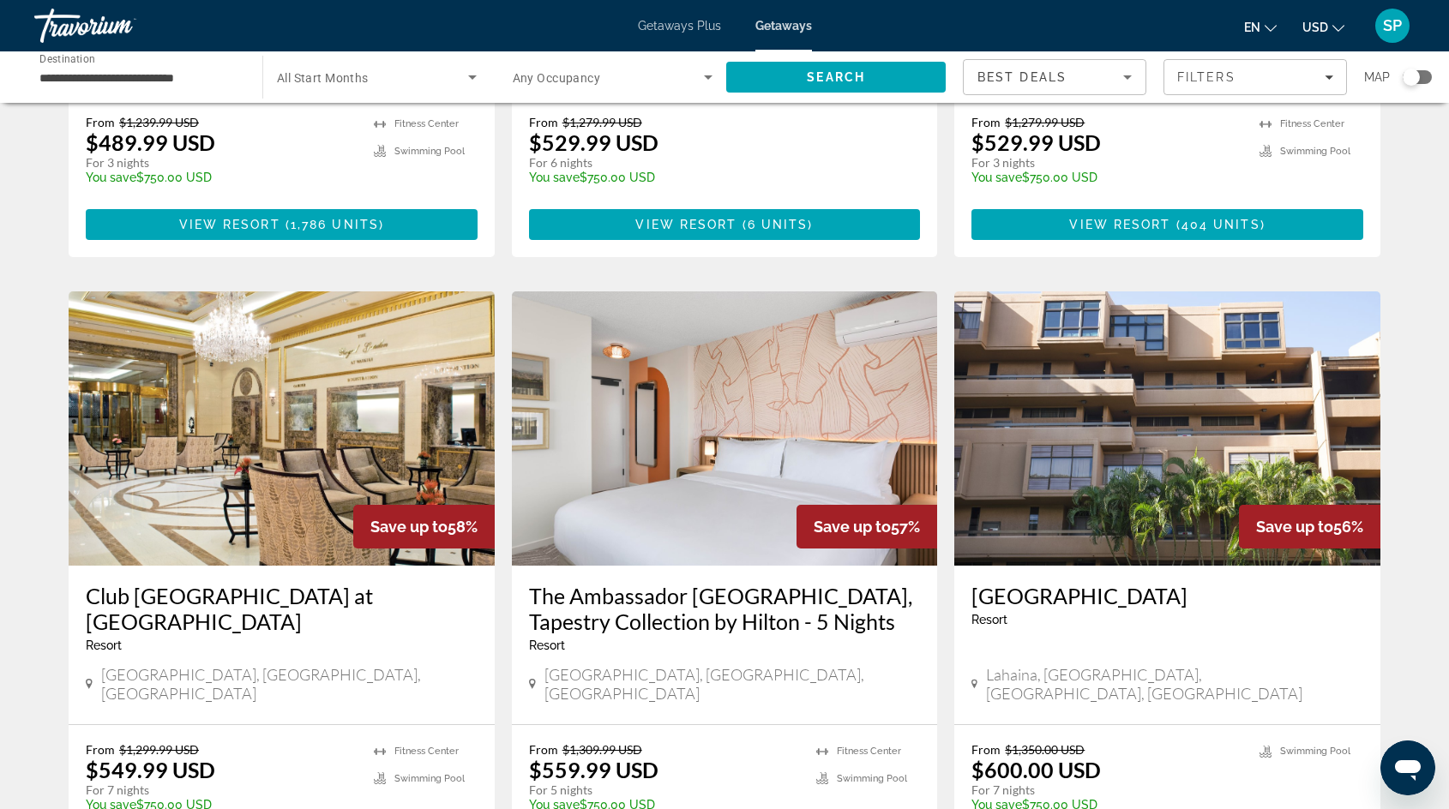
scroll to position [617, 0]
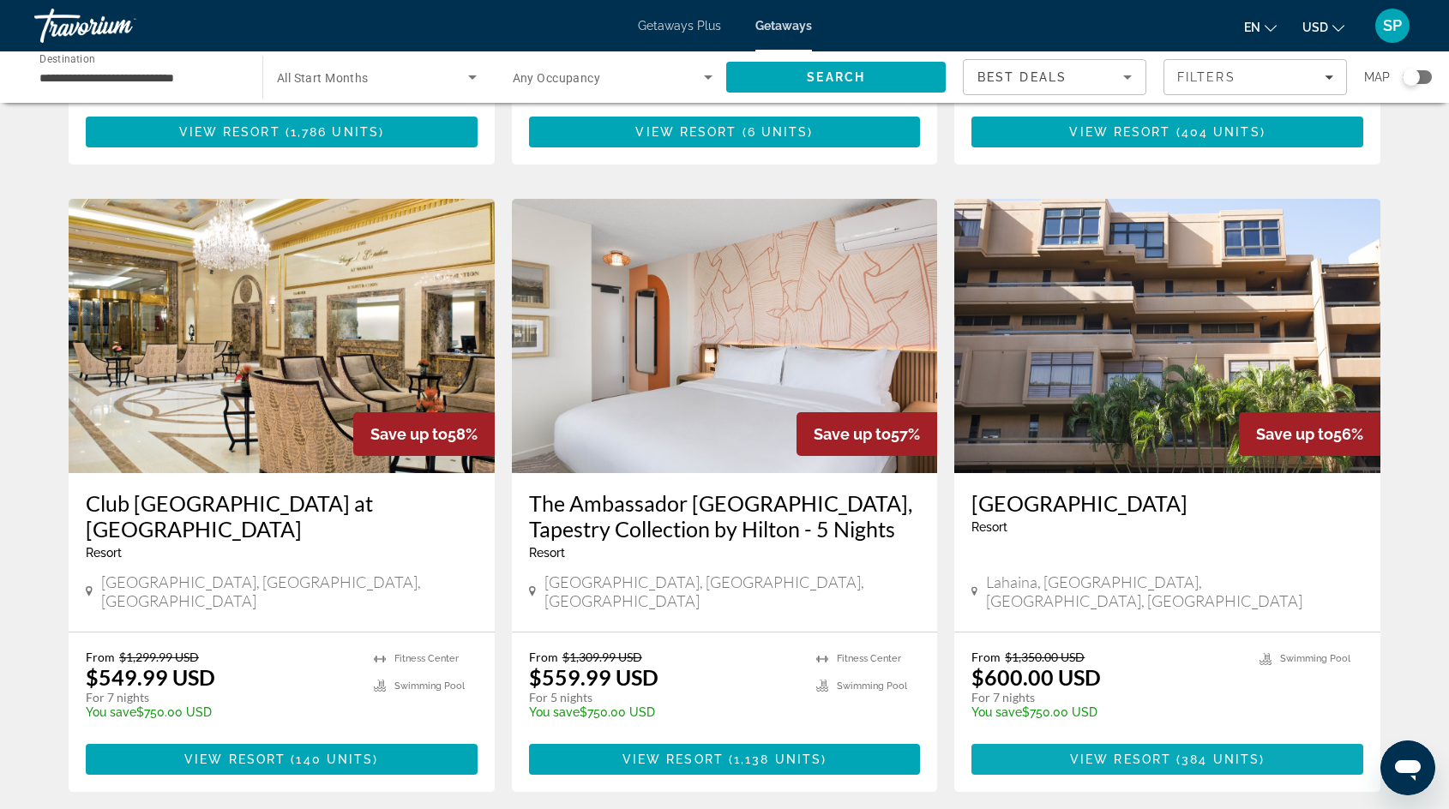
click at [1041, 739] on span "Main content" at bounding box center [1167, 759] width 392 height 41
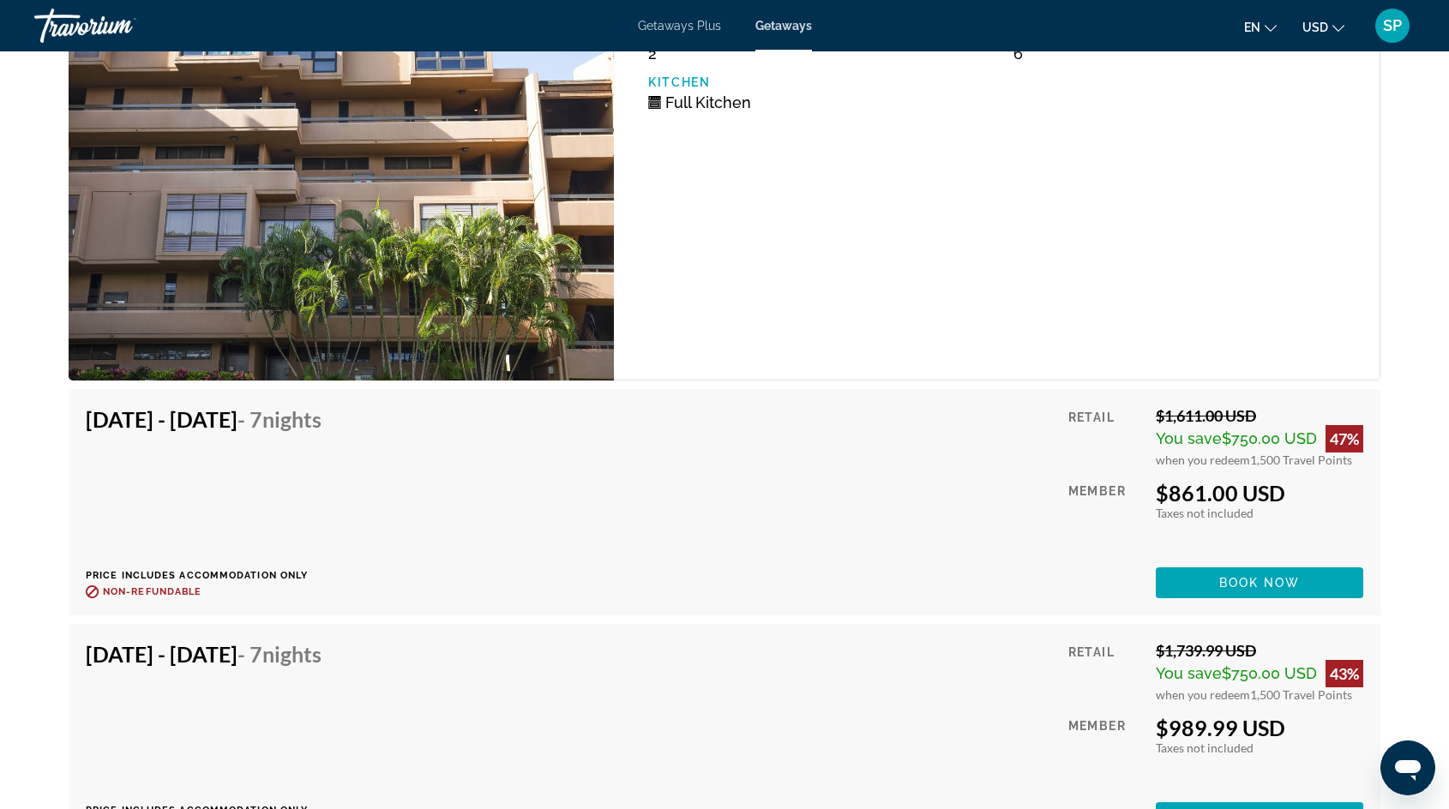
scroll to position [15684, 0]
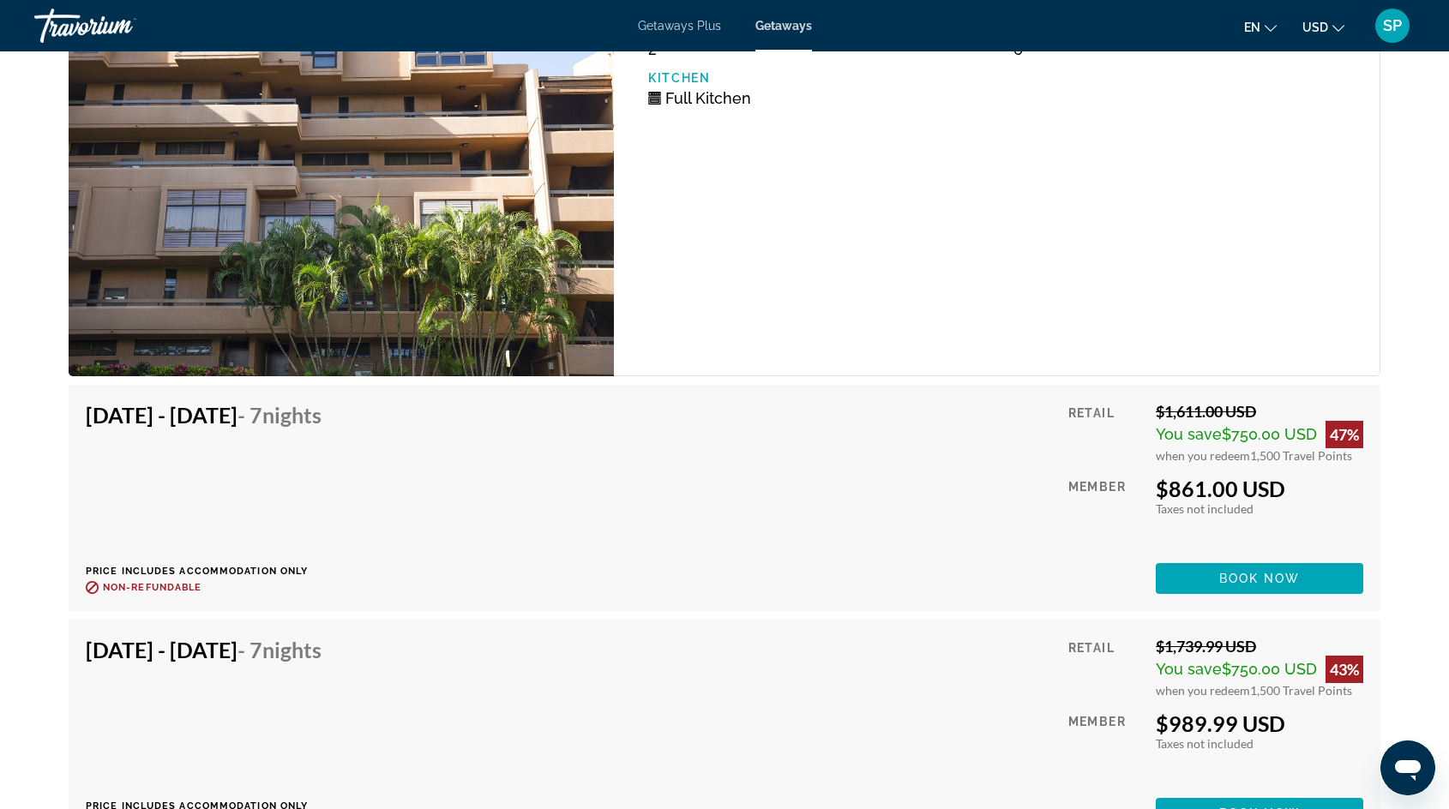
drag, startPoint x: 1173, startPoint y: 485, endPoint x: 1201, endPoint y: 485, distance: 28.3
click at [1201, 501] on span "Taxes not included" at bounding box center [1205, 508] width 98 height 15
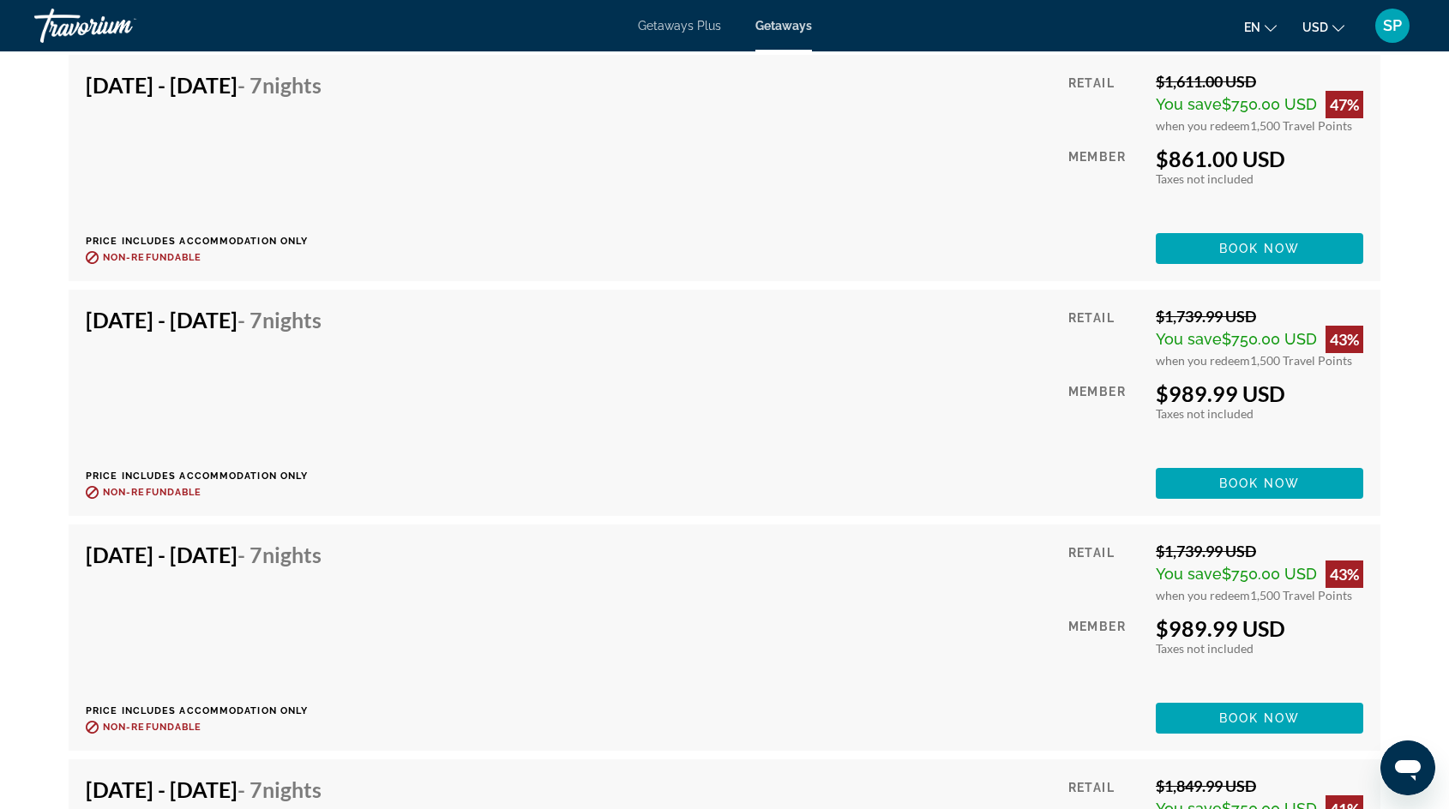
scroll to position [16008, 0]
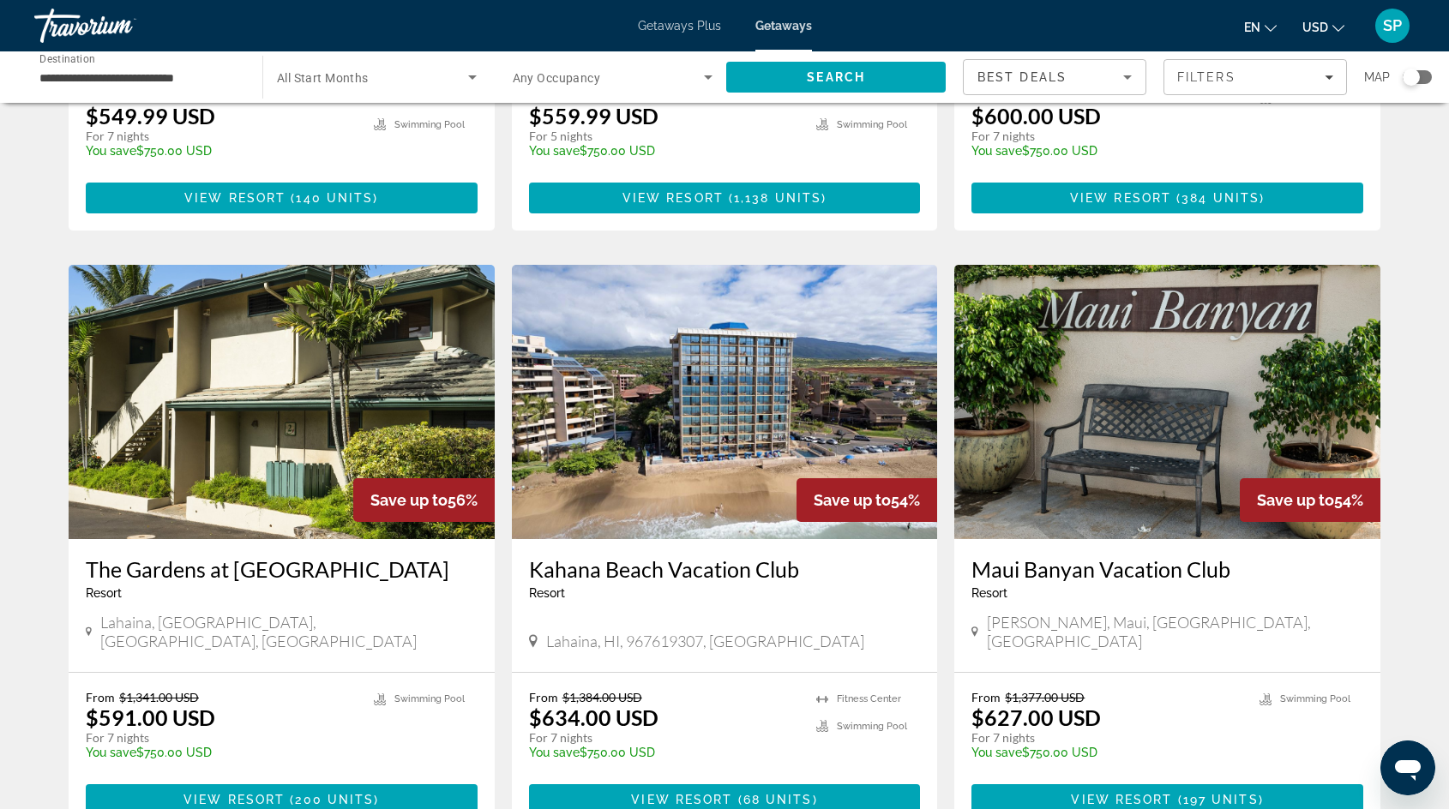
scroll to position [1192, 0]
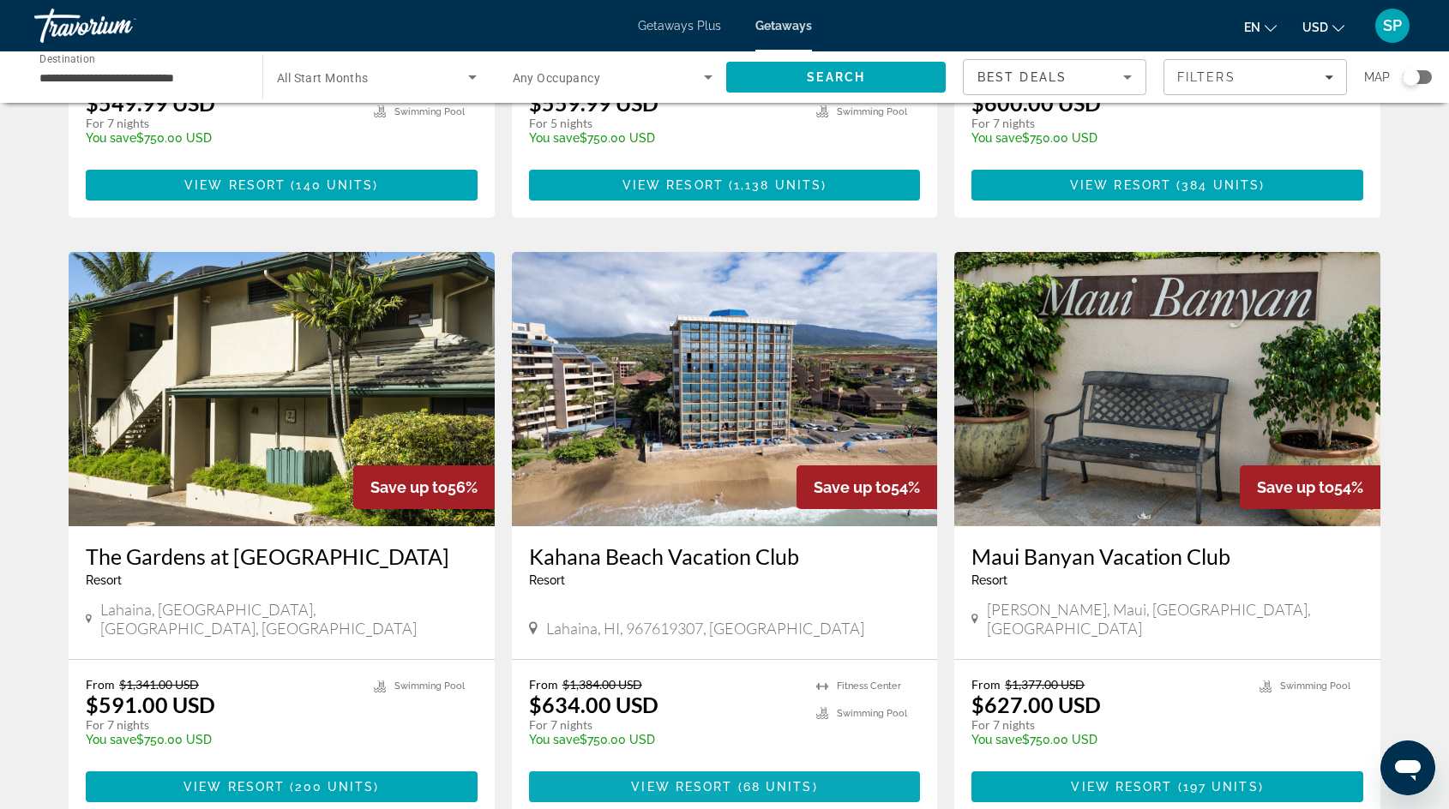
click at [662, 780] on span "View Resort" at bounding box center [681, 787] width 101 height 14
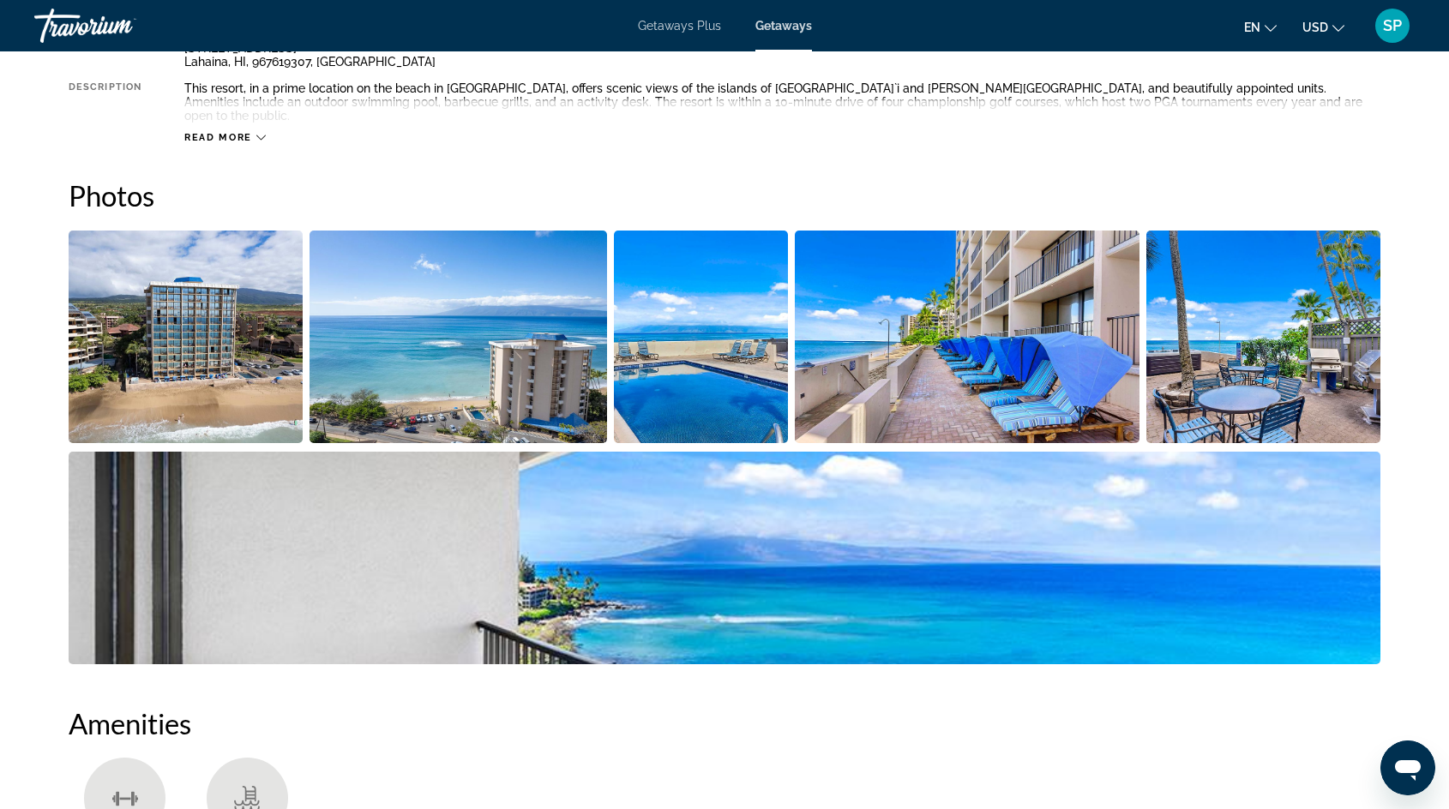
scroll to position [708, 0]
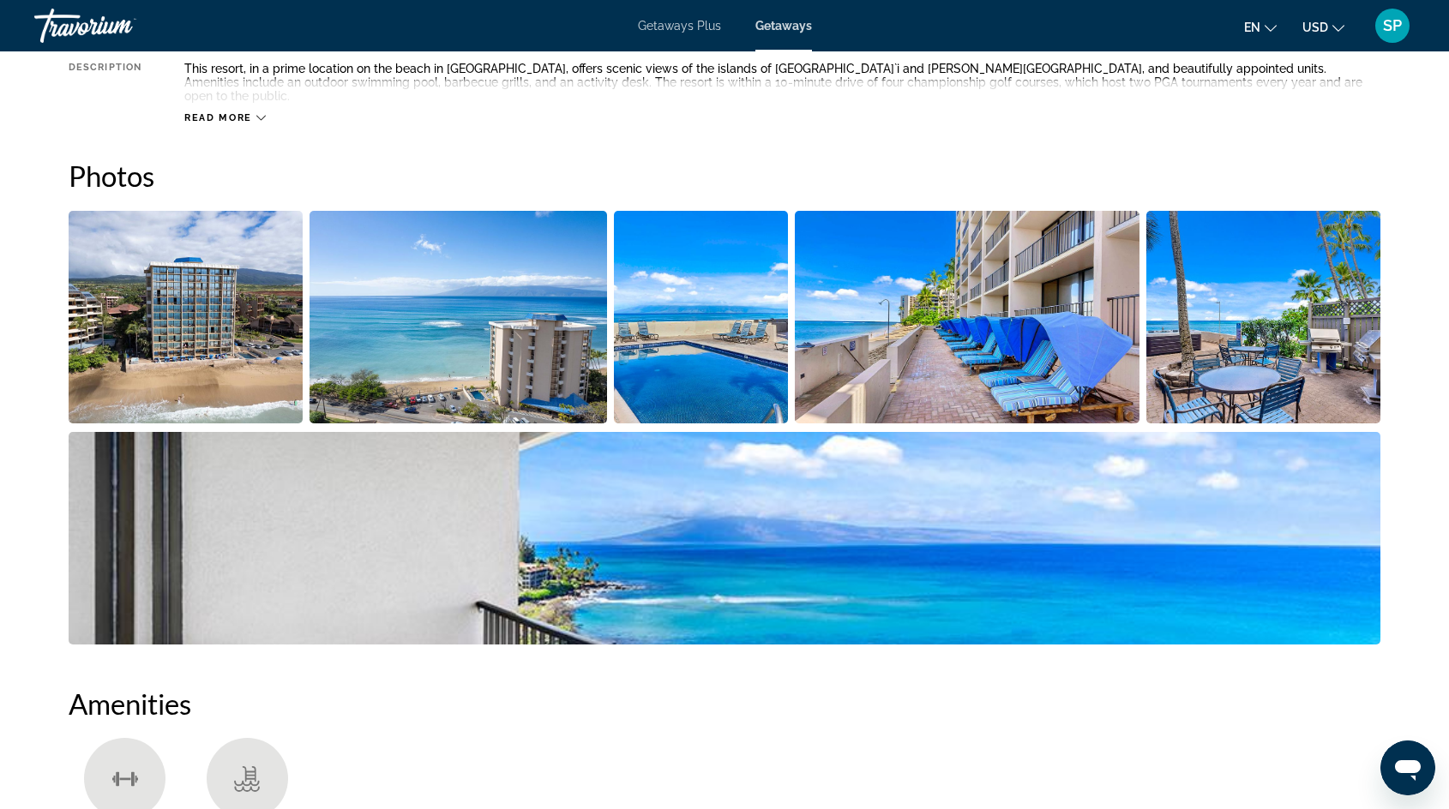
click at [1263, 267] on img "Open full-screen image slider" at bounding box center [1263, 317] width 234 height 213
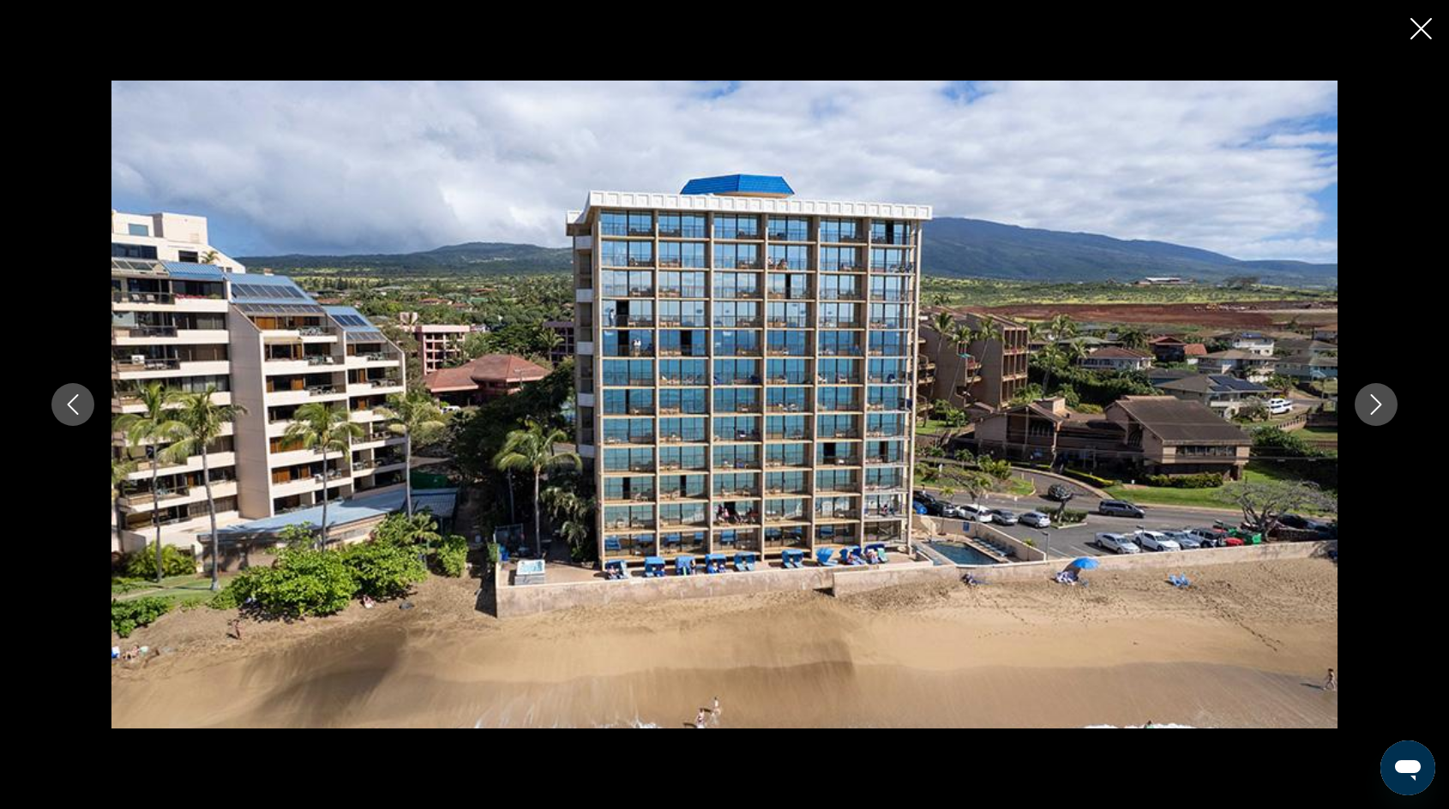
click at [1374, 411] on icon "Next image" at bounding box center [1376, 404] width 11 height 21
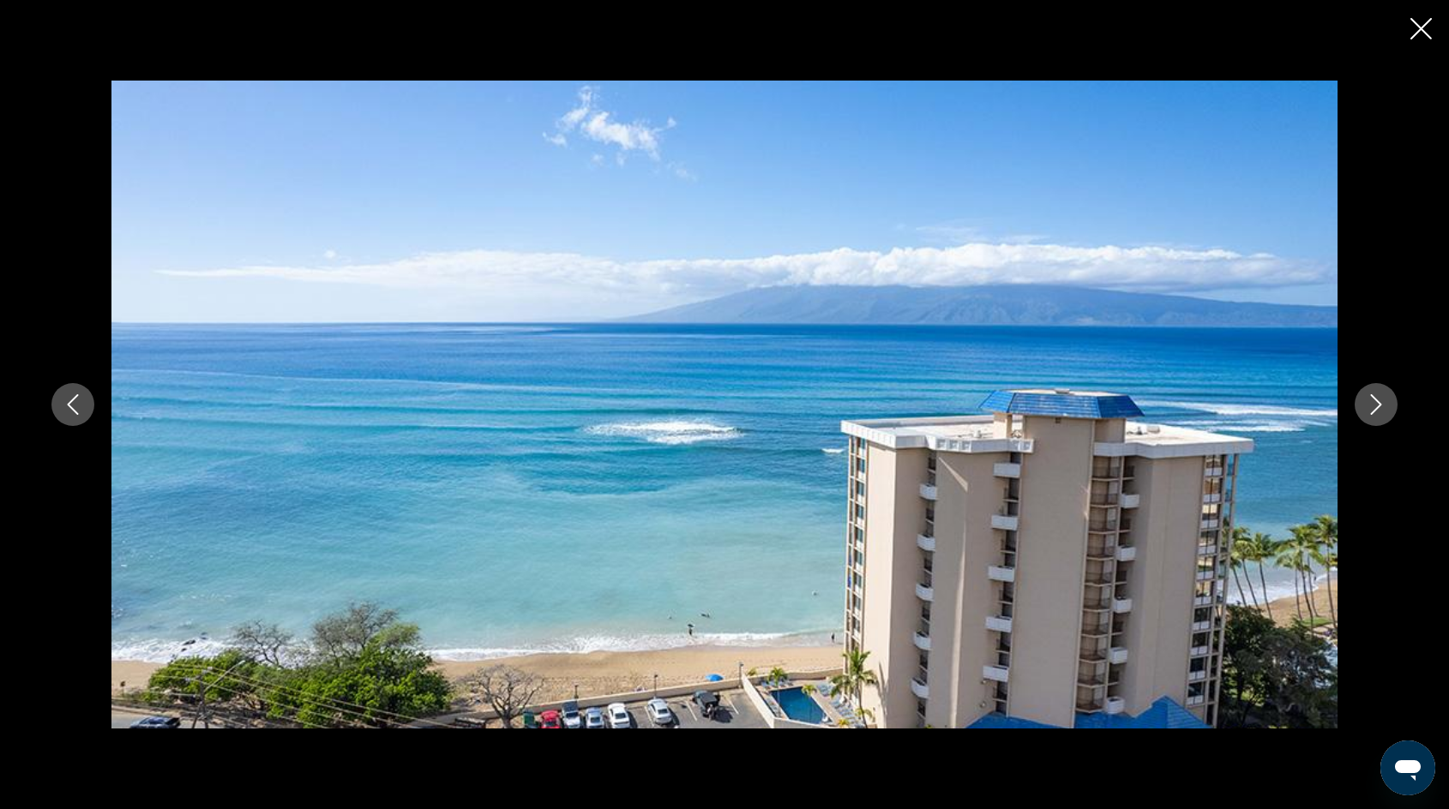
click at [1374, 411] on icon "Next image" at bounding box center [1376, 404] width 11 height 21
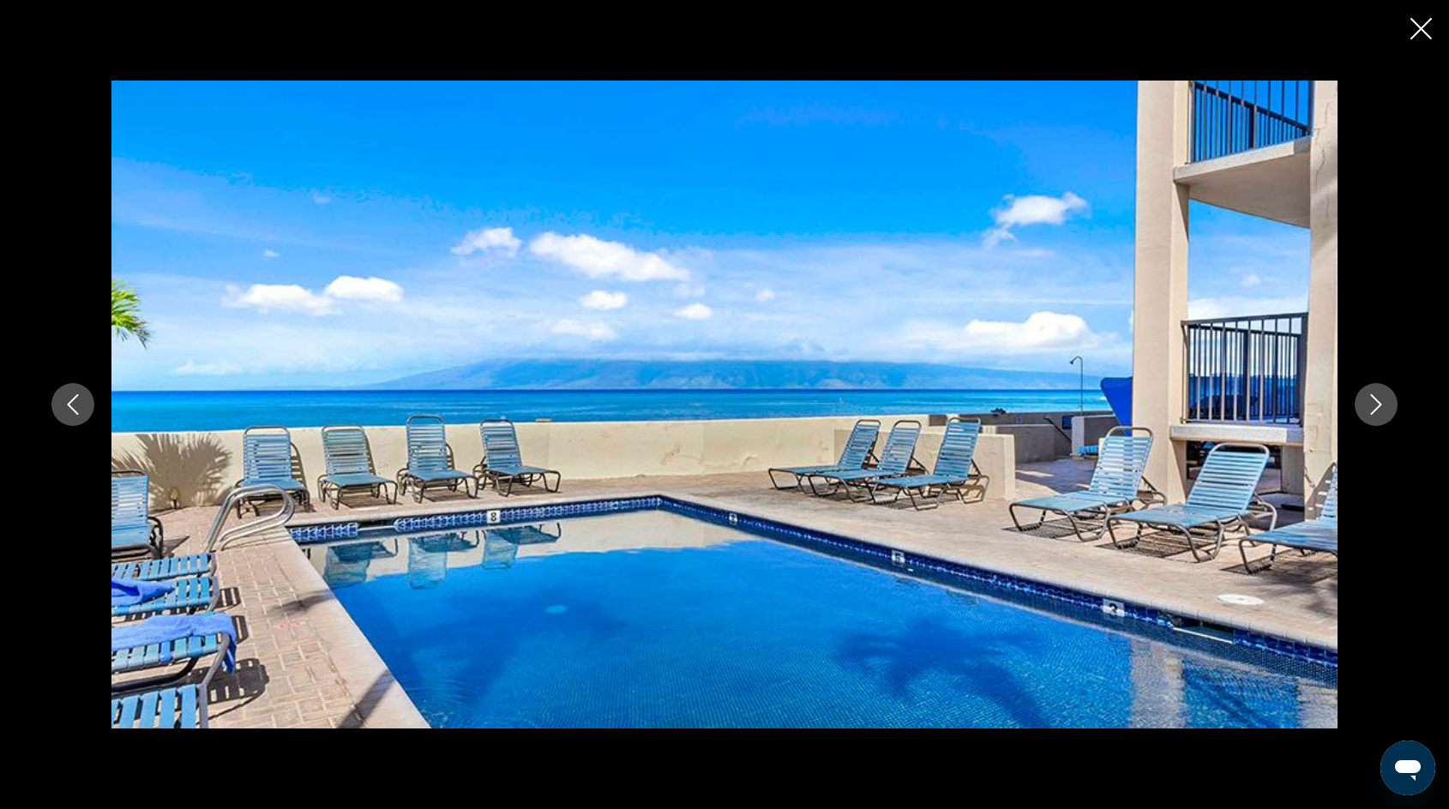
click at [1374, 400] on icon "Next image" at bounding box center [1376, 404] width 21 height 21
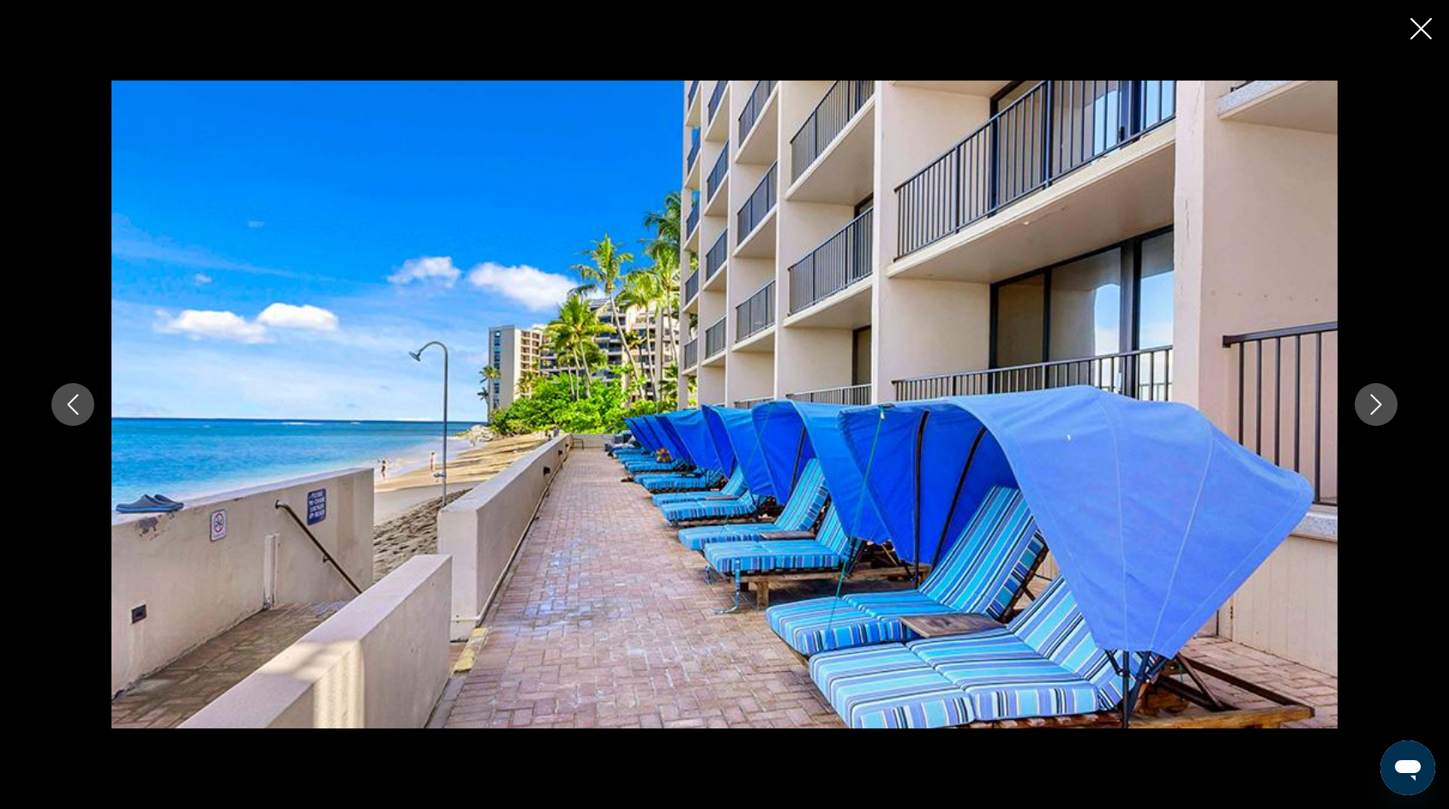
click at [1377, 394] on icon "Next image" at bounding box center [1376, 404] width 21 height 21
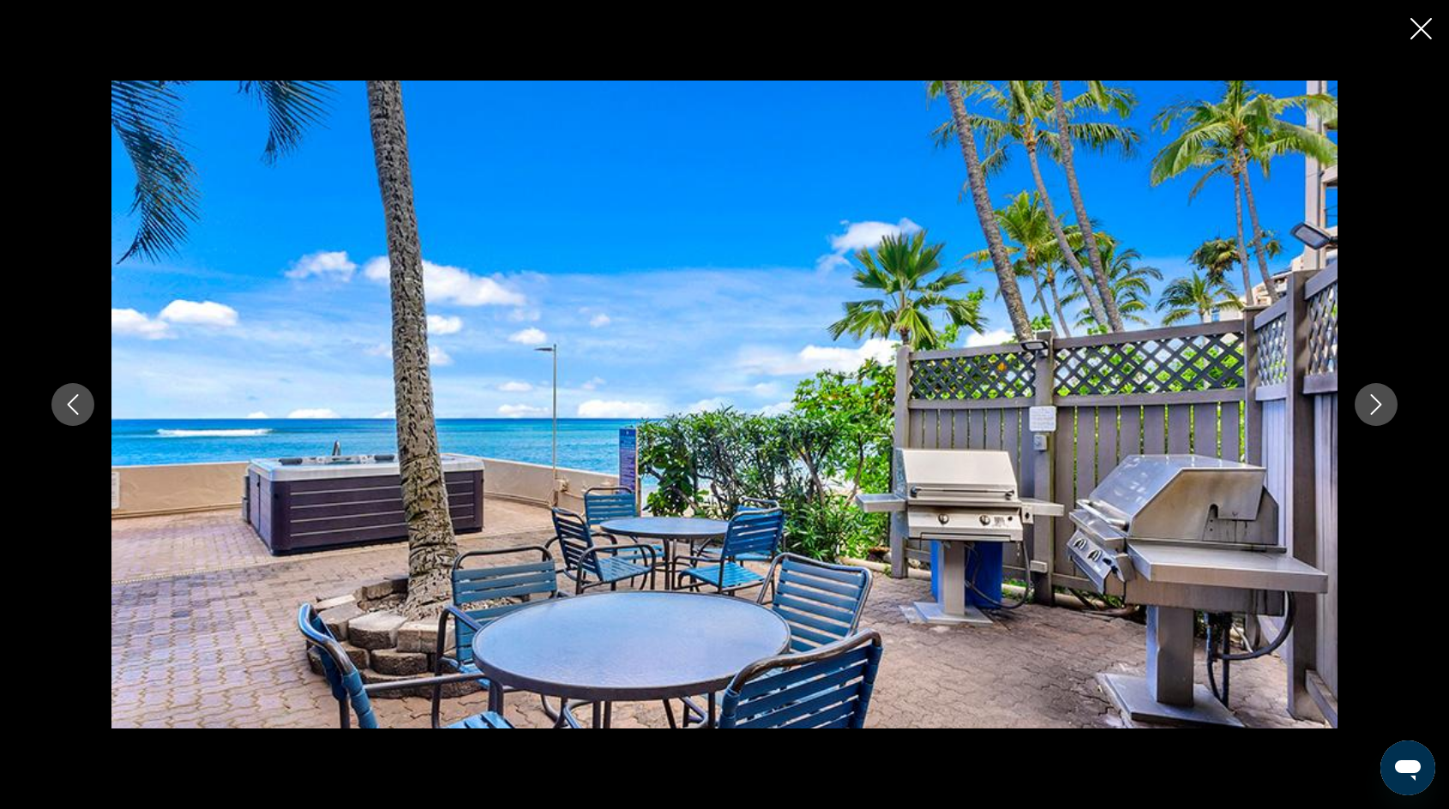
click at [1377, 394] on icon "Next image" at bounding box center [1376, 404] width 21 height 21
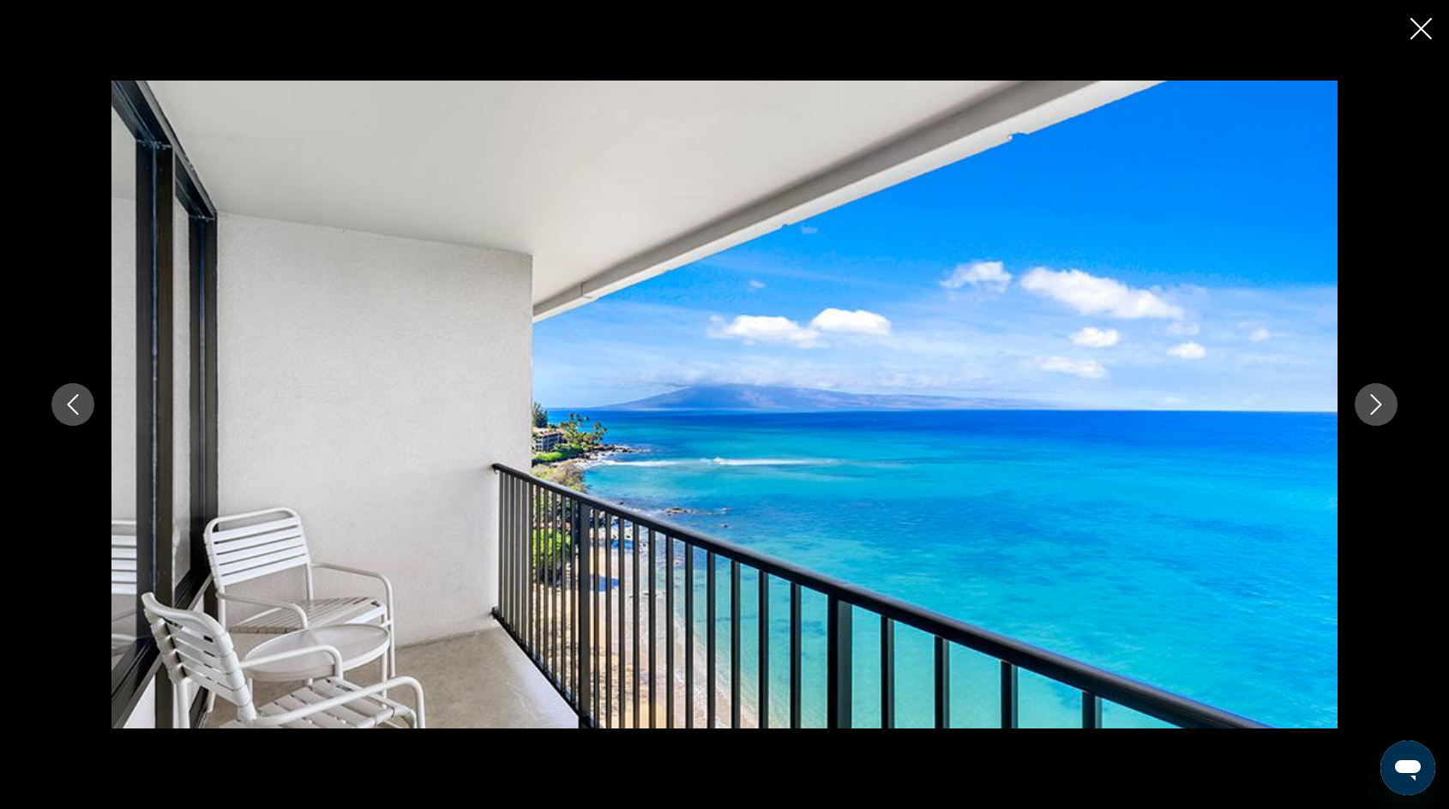
click at [1377, 395] on icon "Next image" at bounding box center [1376, 404] width 21 height 21
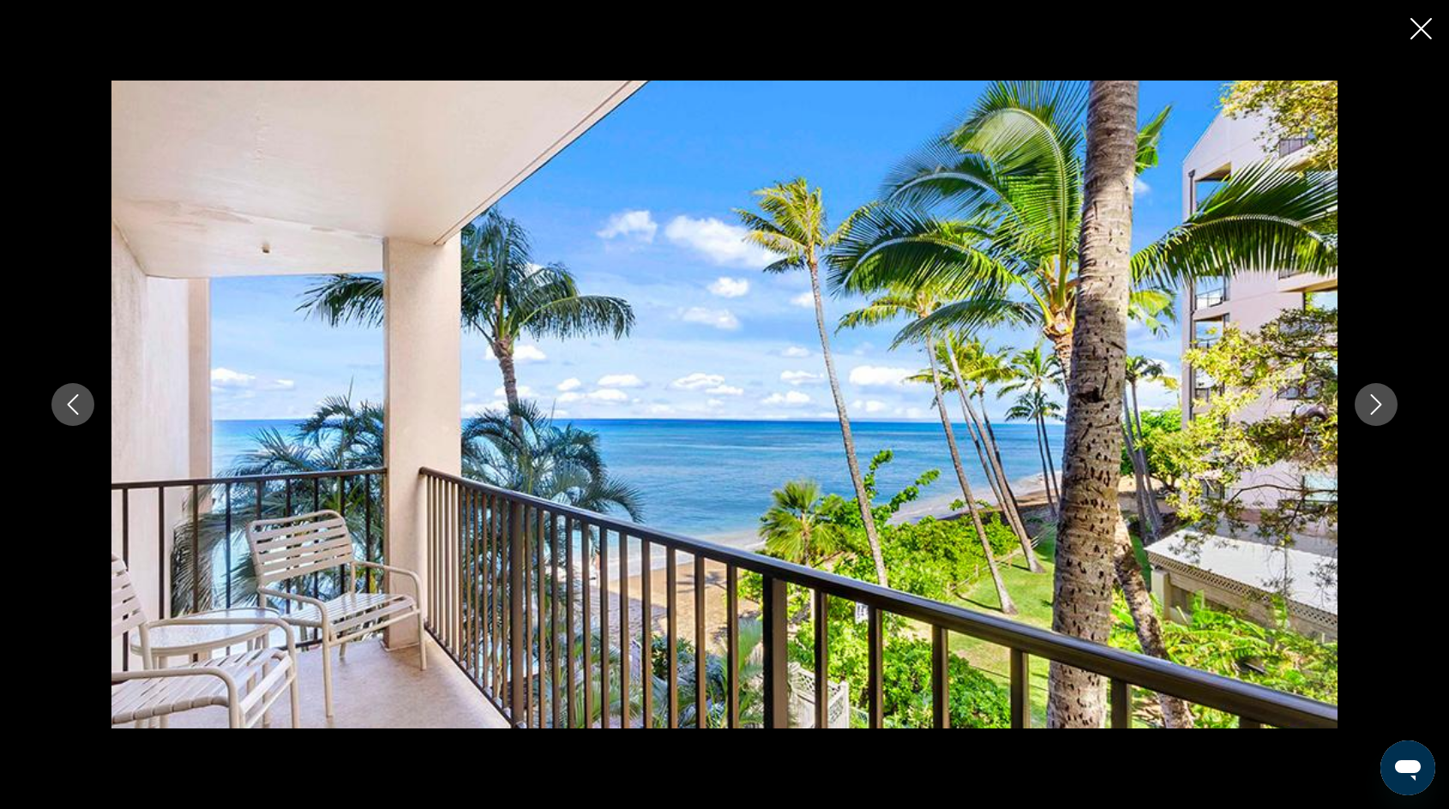
click at [1377, 395] on icon "Next image" at bounding box center [1376, 404] width 21 height 21
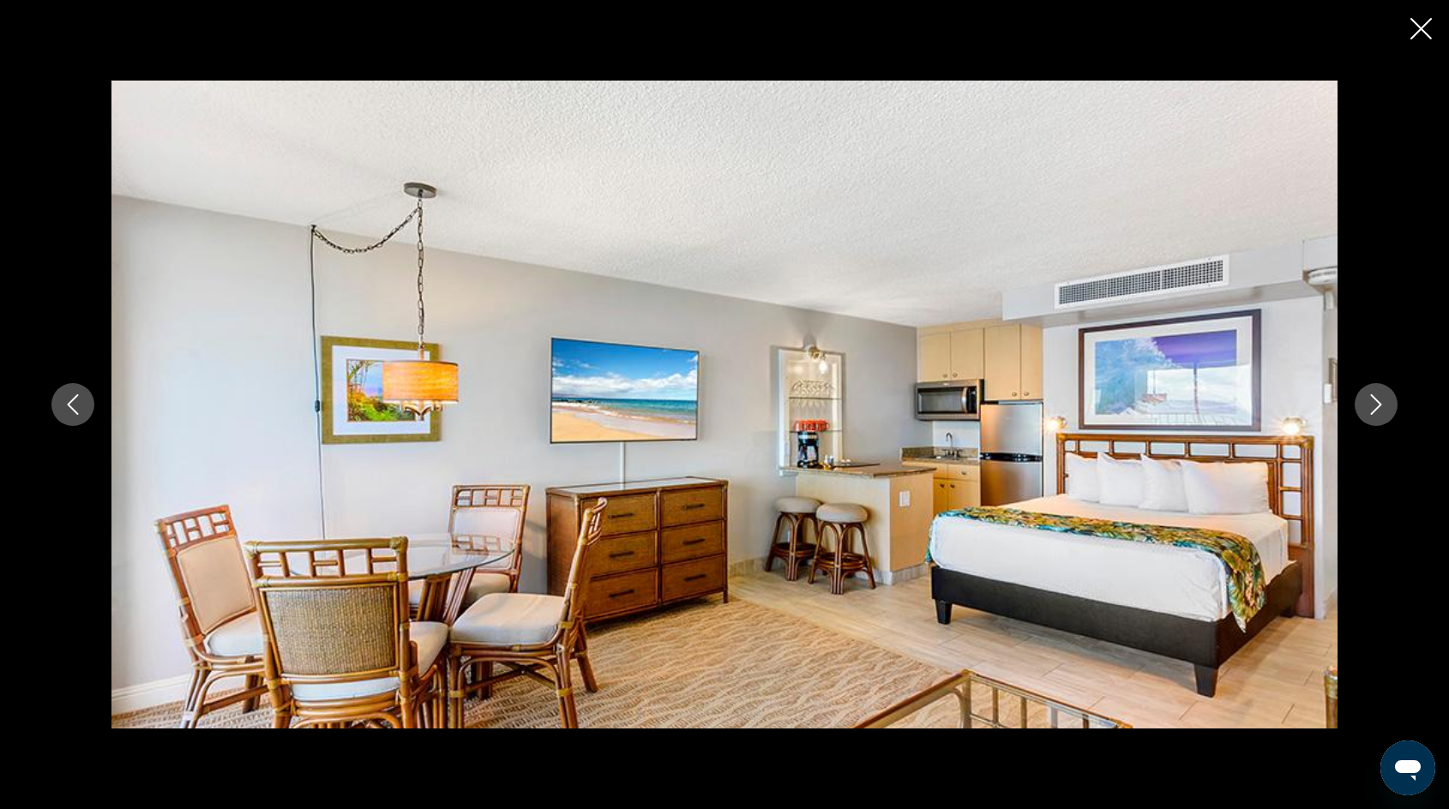
click at [1377, 398] on icon "Next image" at bounding box center [1376, 404] width 21 height 21
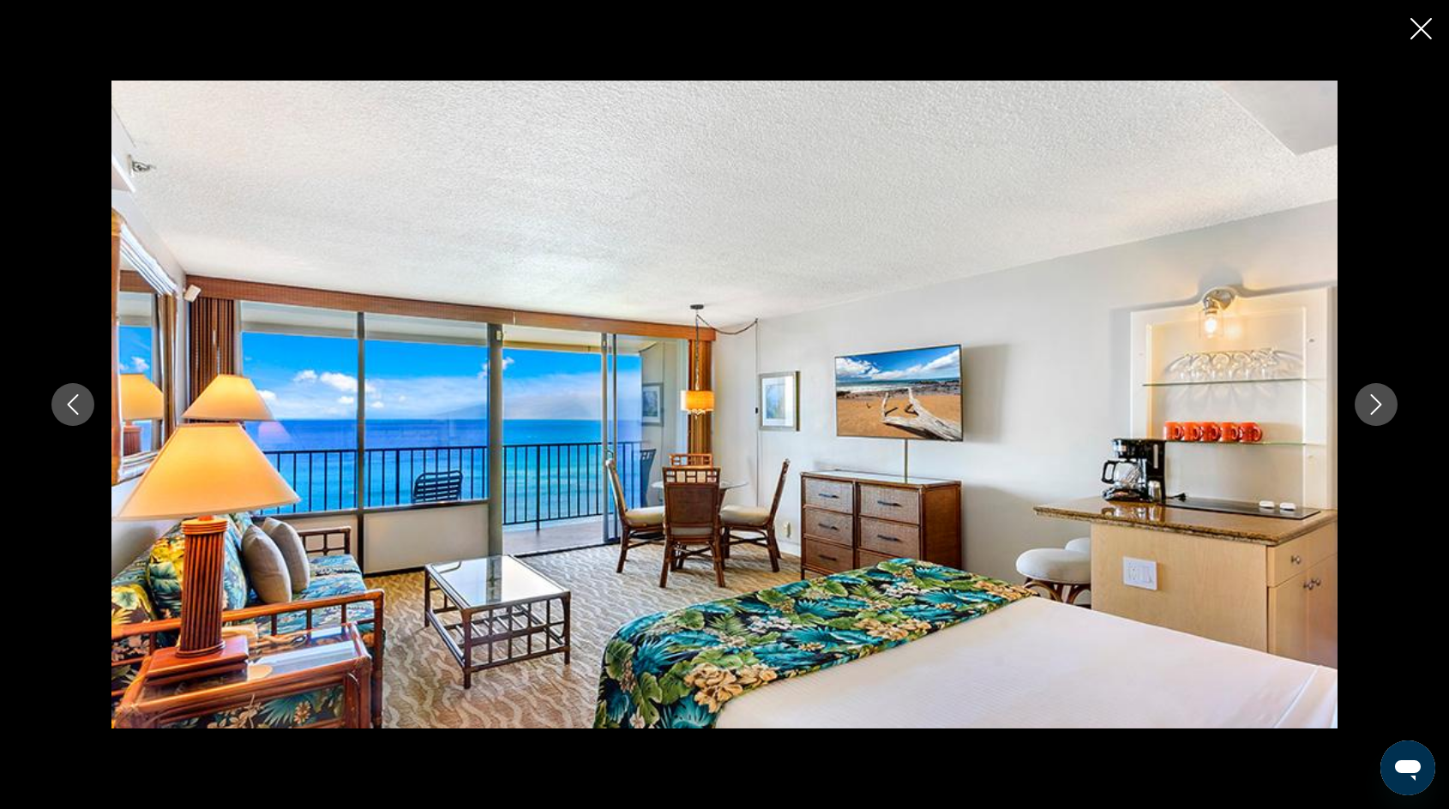
click at [1377, 402] on icon "Next image" at bounding box center [1376, 404] width 21 height 21
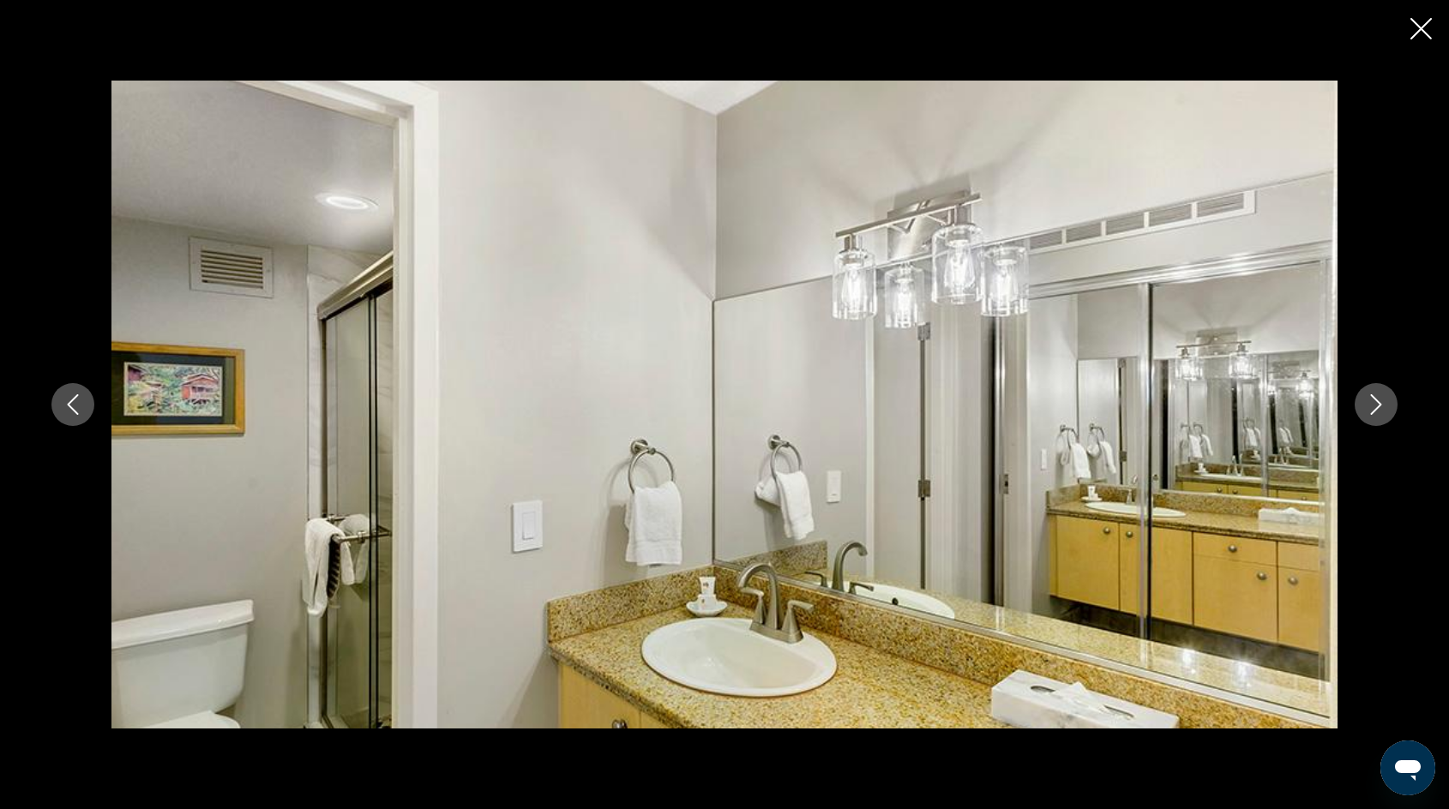
click at [1377, 405] on icon "Next image" at bounding box center [1376, 404] width 21 height 21
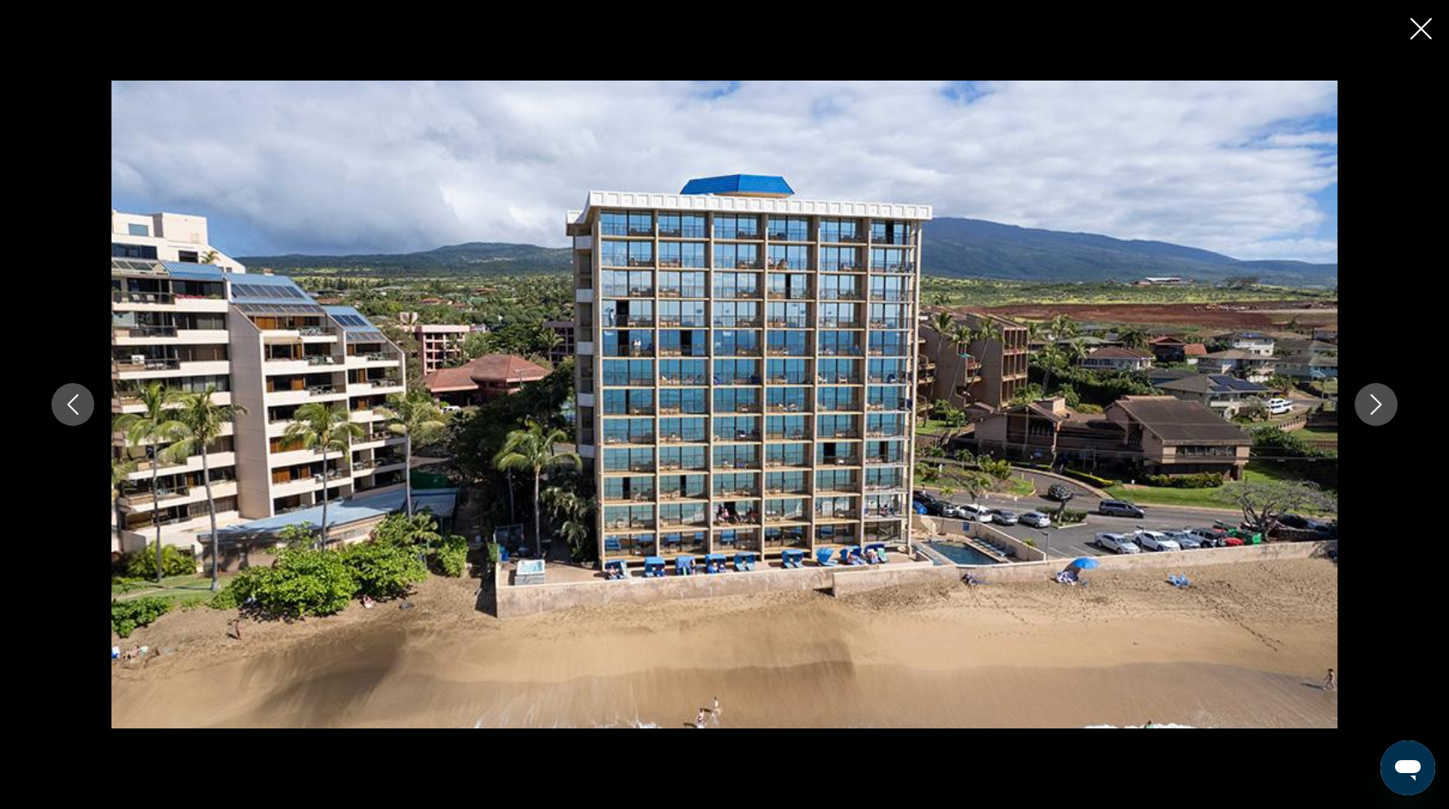
click at [1377, 405] on icon "Next image" at bounding box center [1376, 404] width 21 height 21
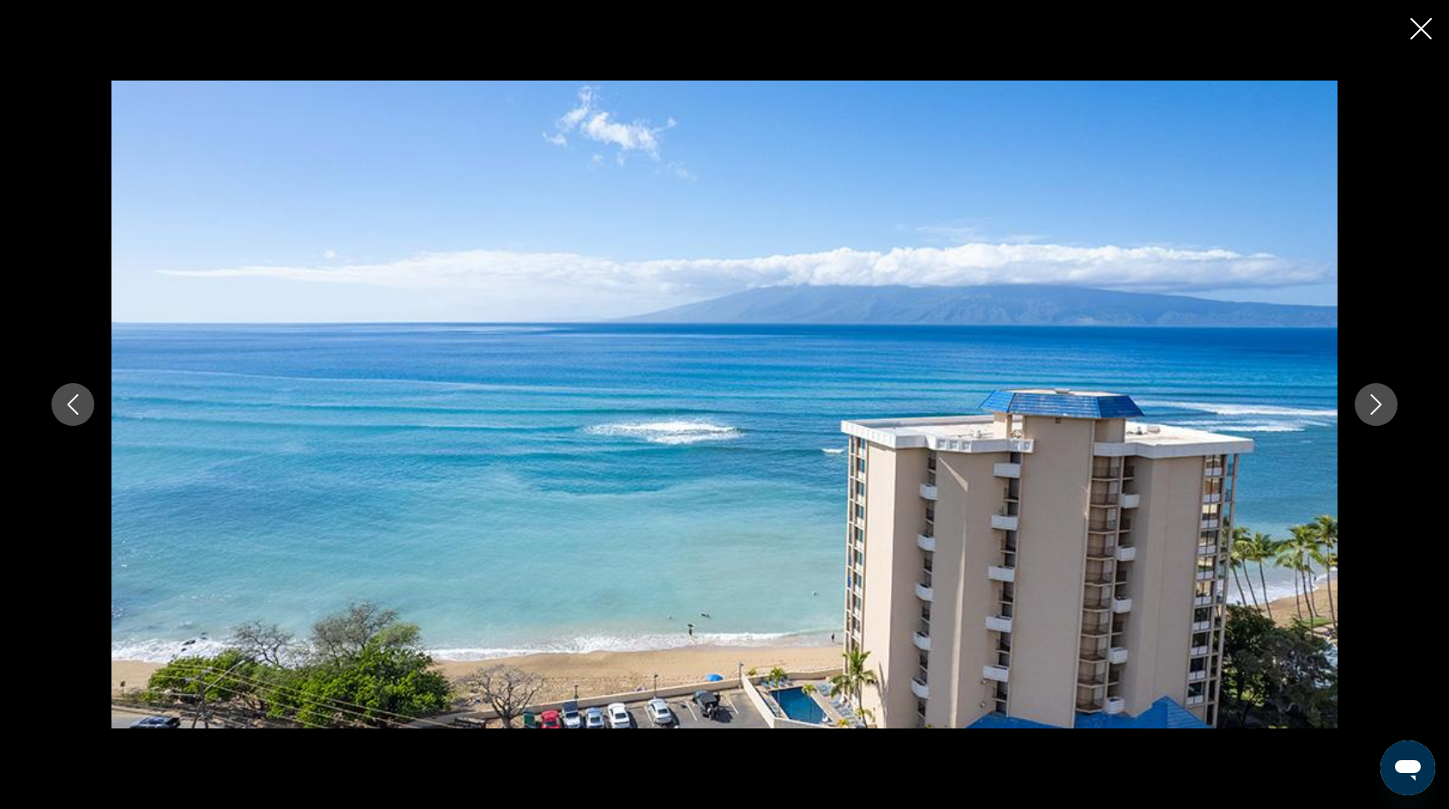
click at [1377, 405] on icon "Next image" at bounding box center [1376, 404] width 21 height 21
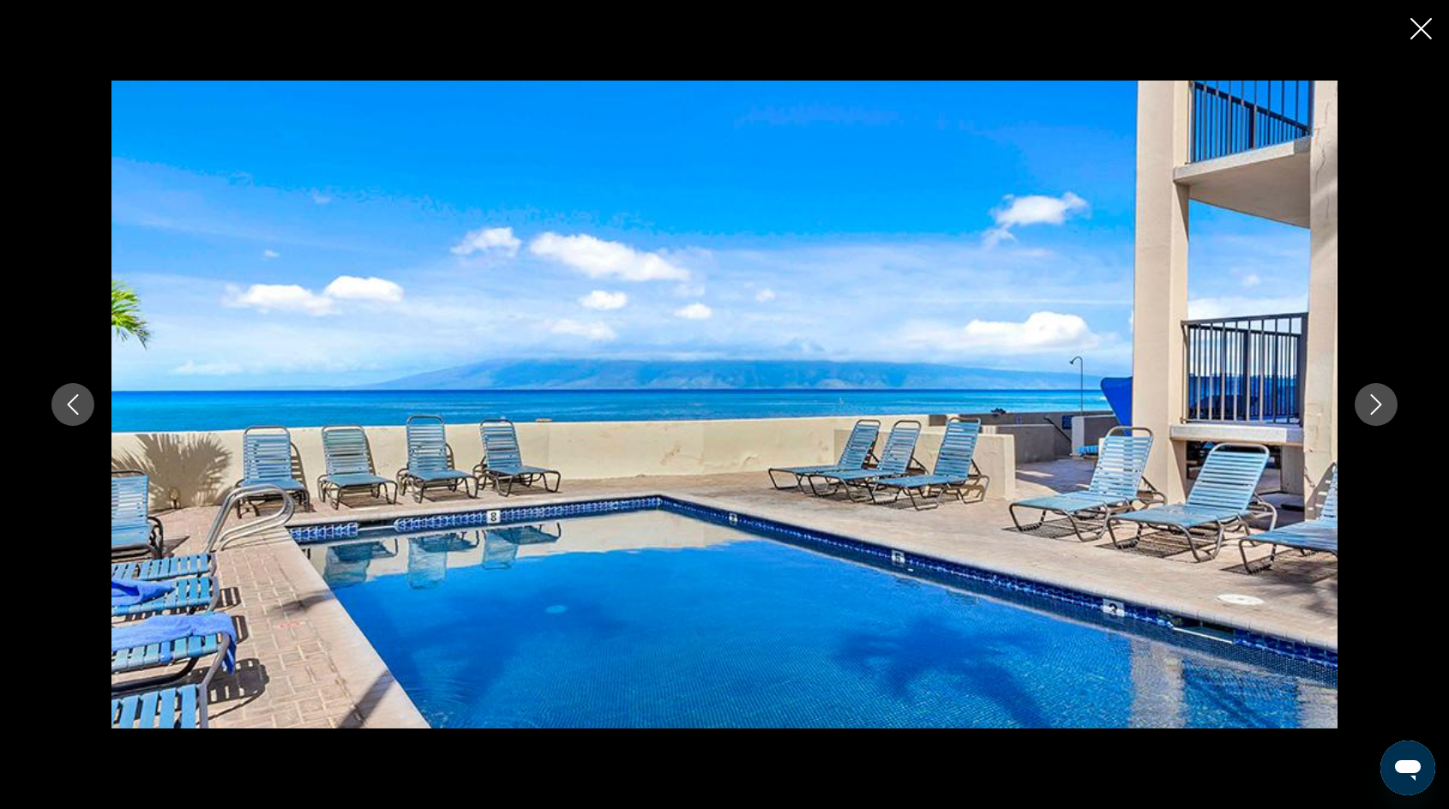
click at [1377, 406] on icon "Next image" at bounding box center [1376, 404] width 21 height 21
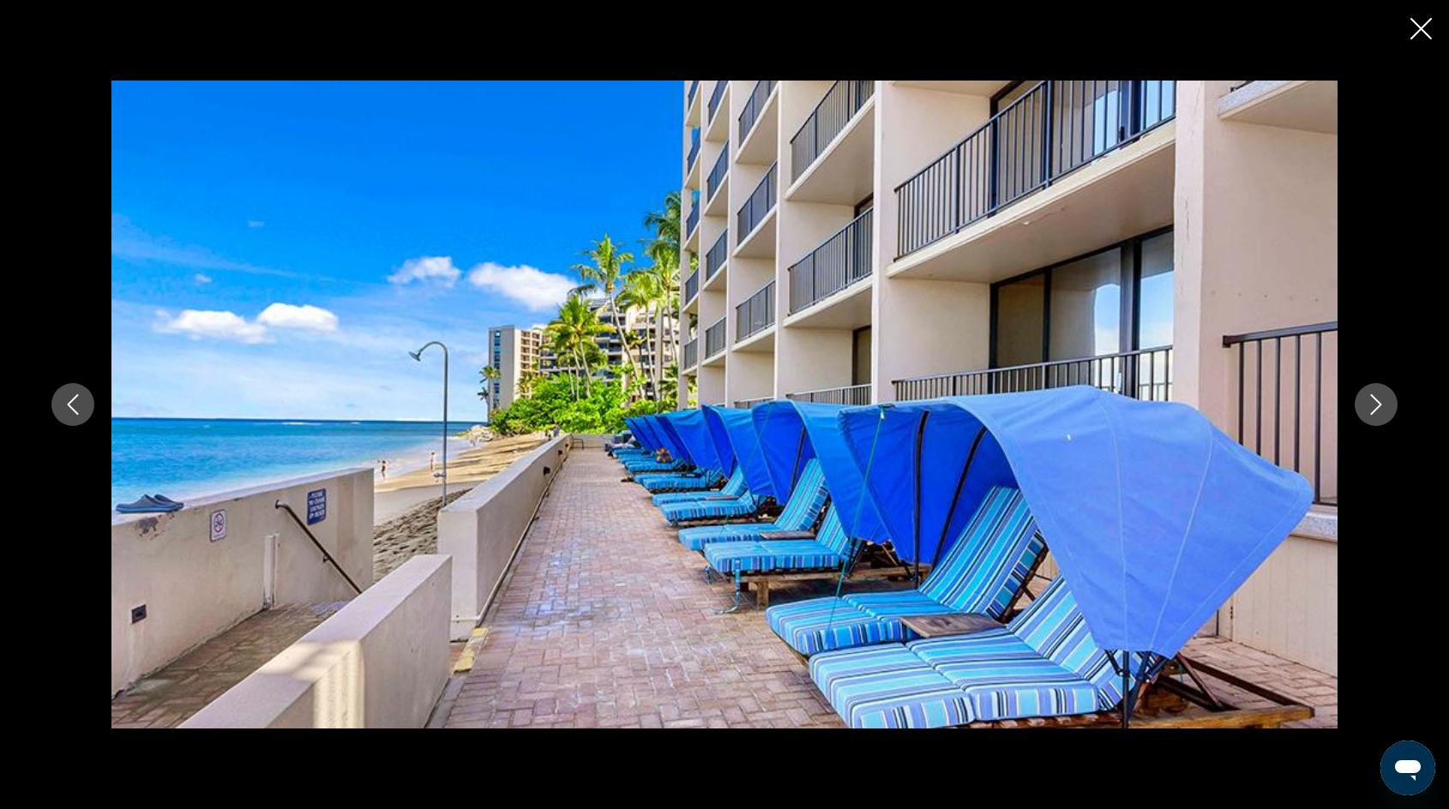
click at [1417, 33] on icon "Close slideshow" at bounding box center [1420, 28] width 21 height 21
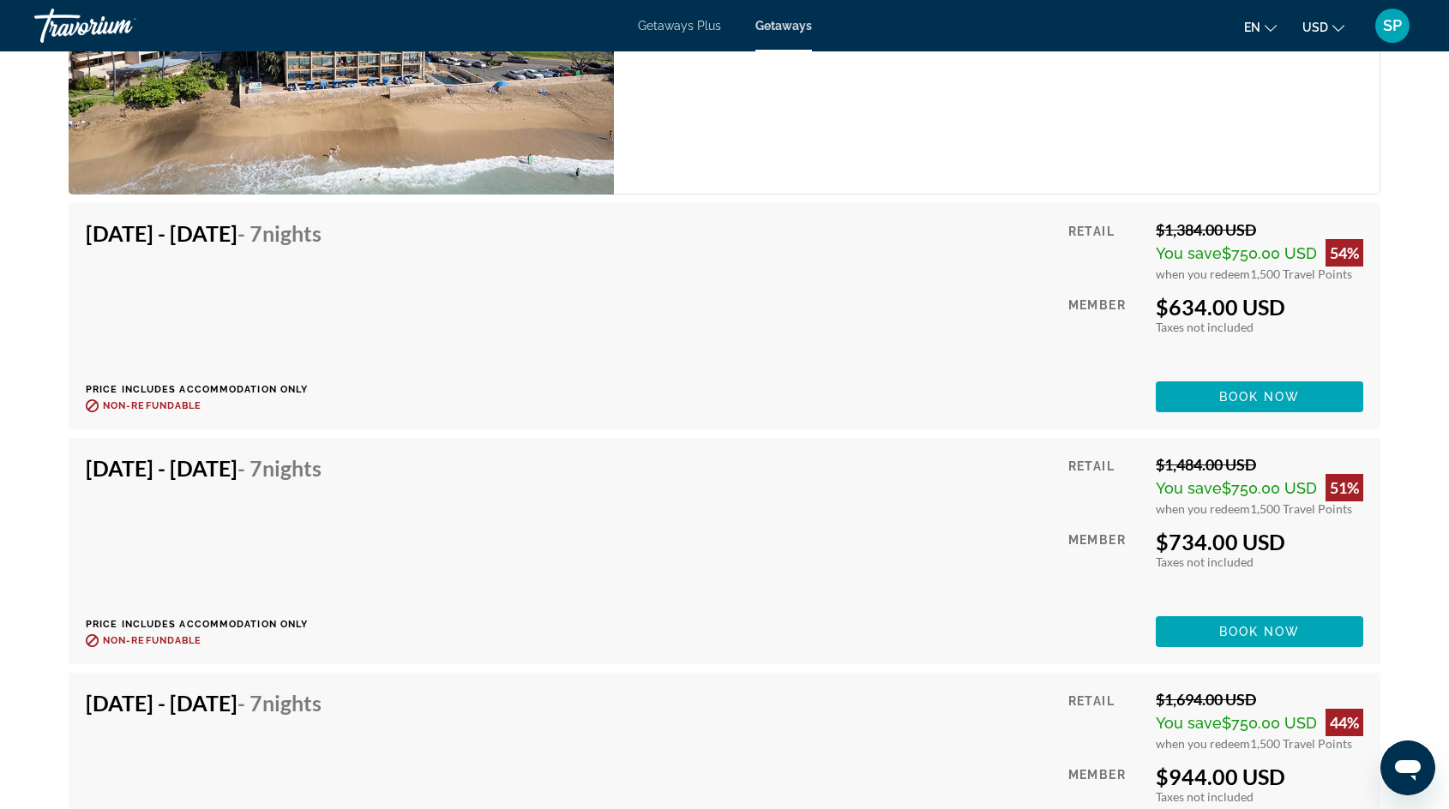
scroll to position [2922, 0]
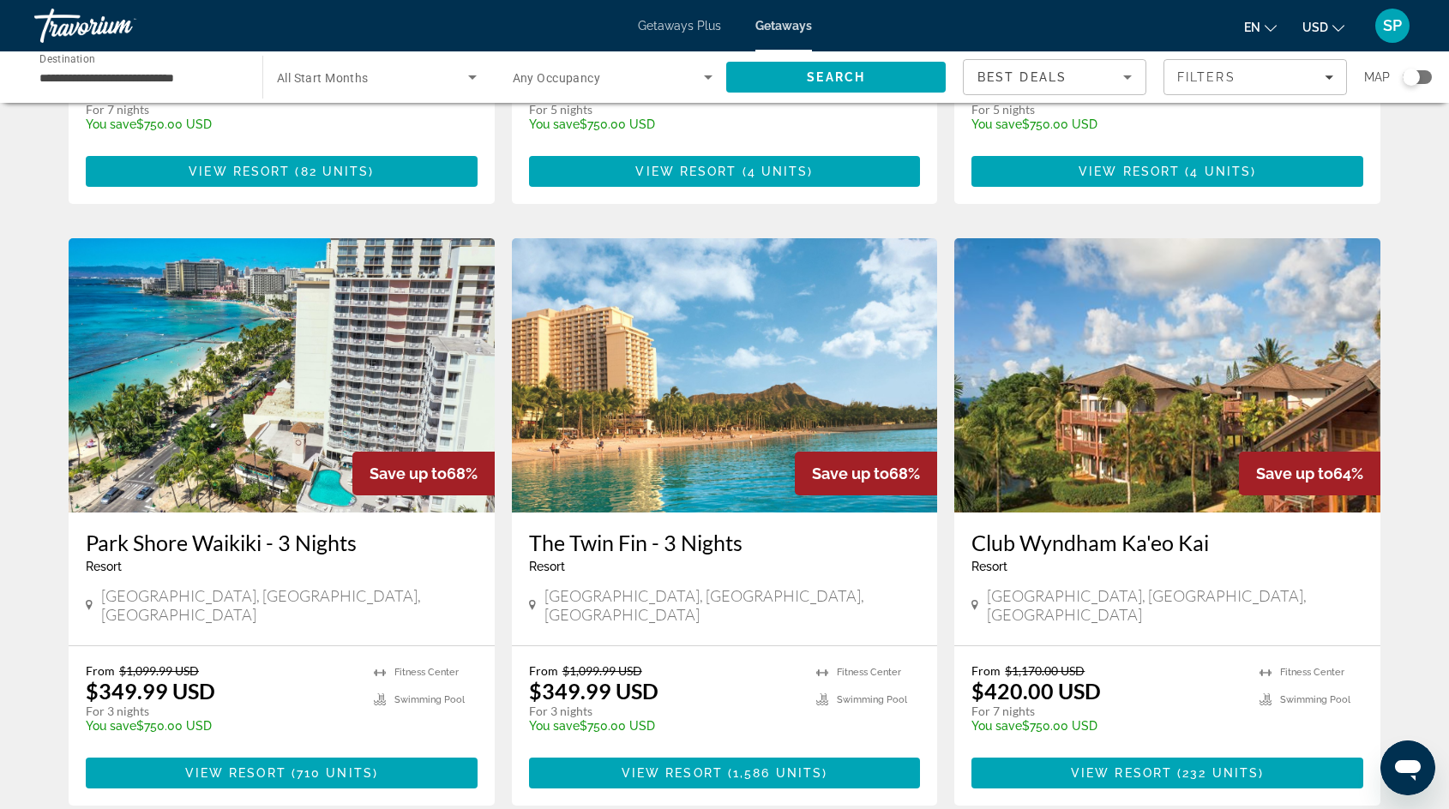
scroll to position [1869, 0]
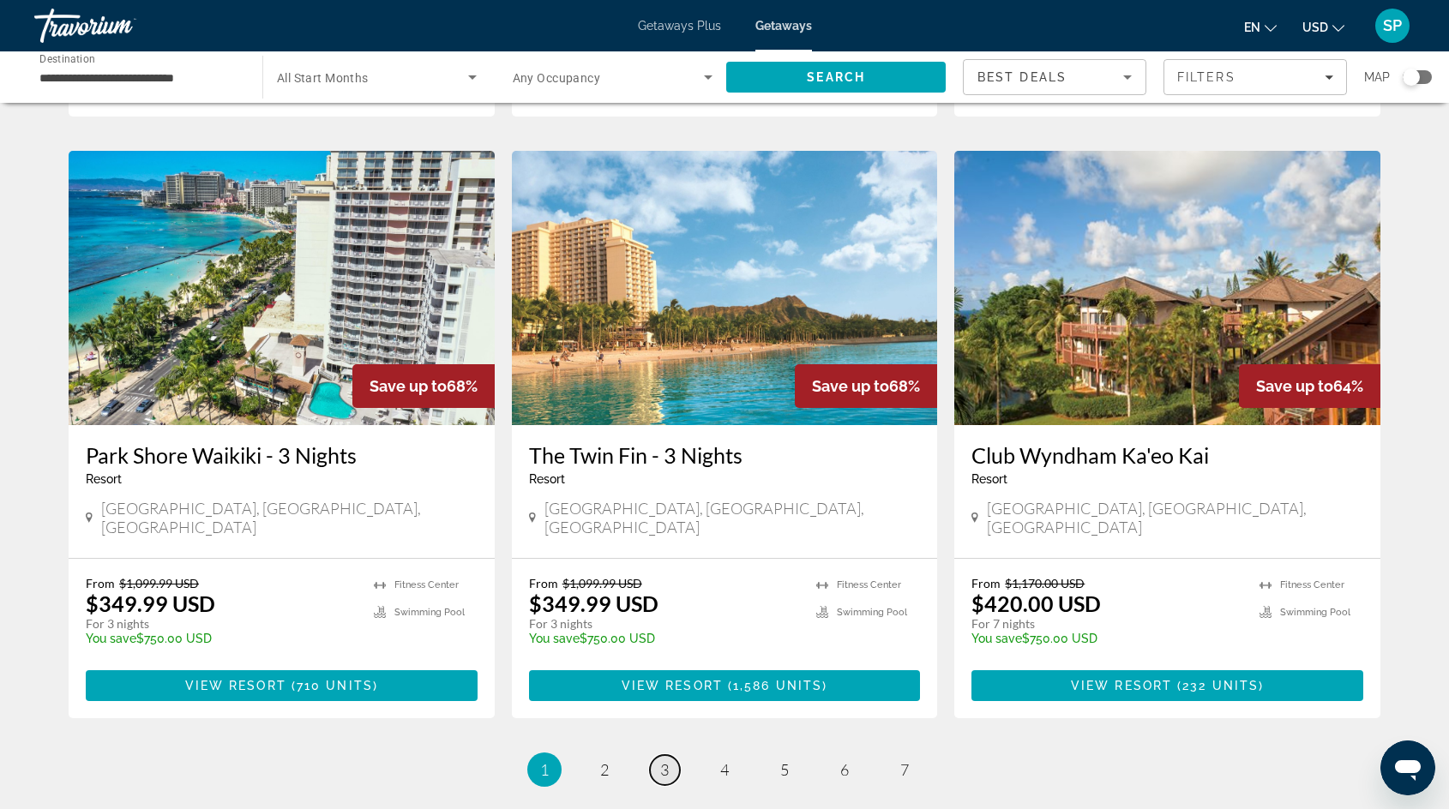
click at [675, 755] on link "page 3" at bounding box center [665, 770] width 30 height 30
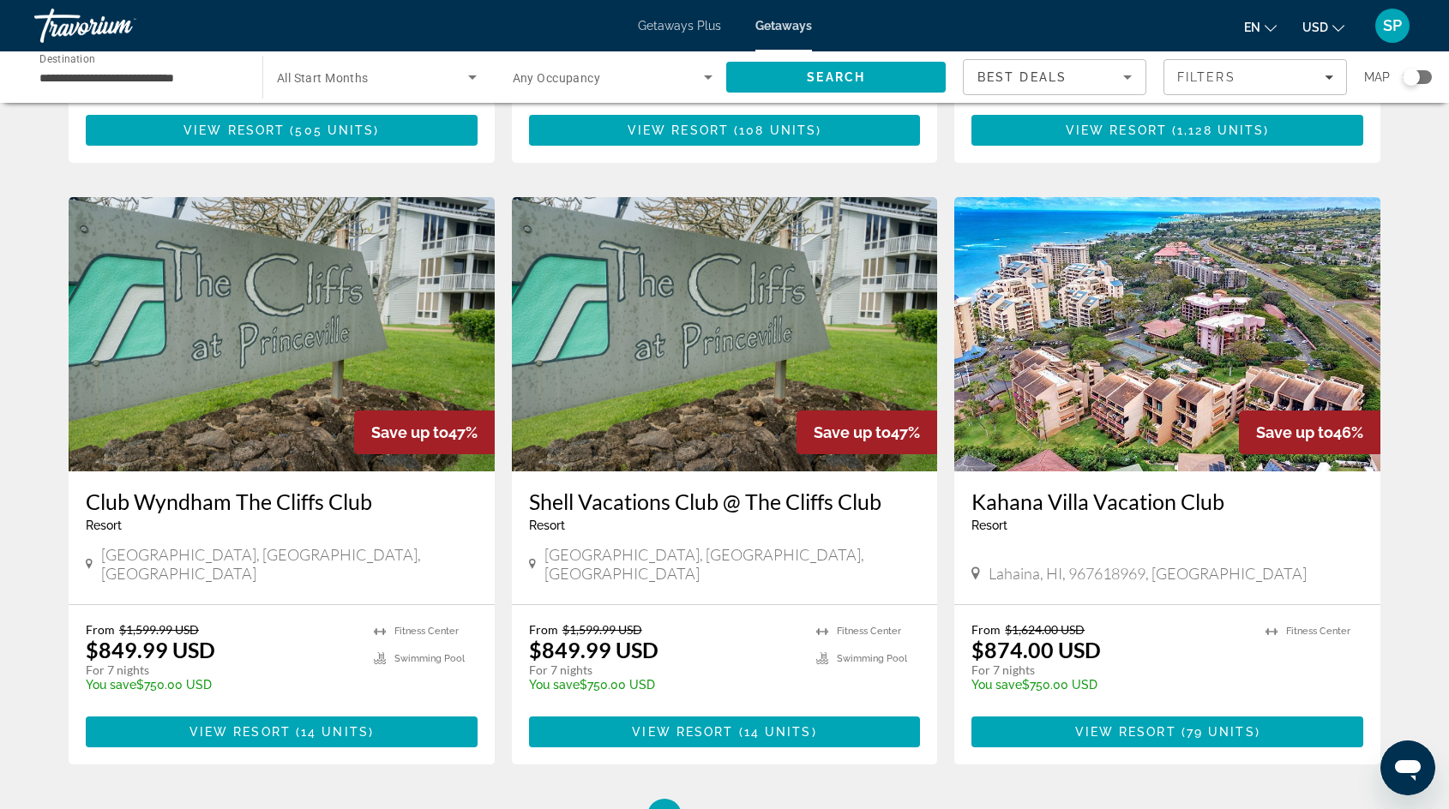
scroll to position [1828, 0]
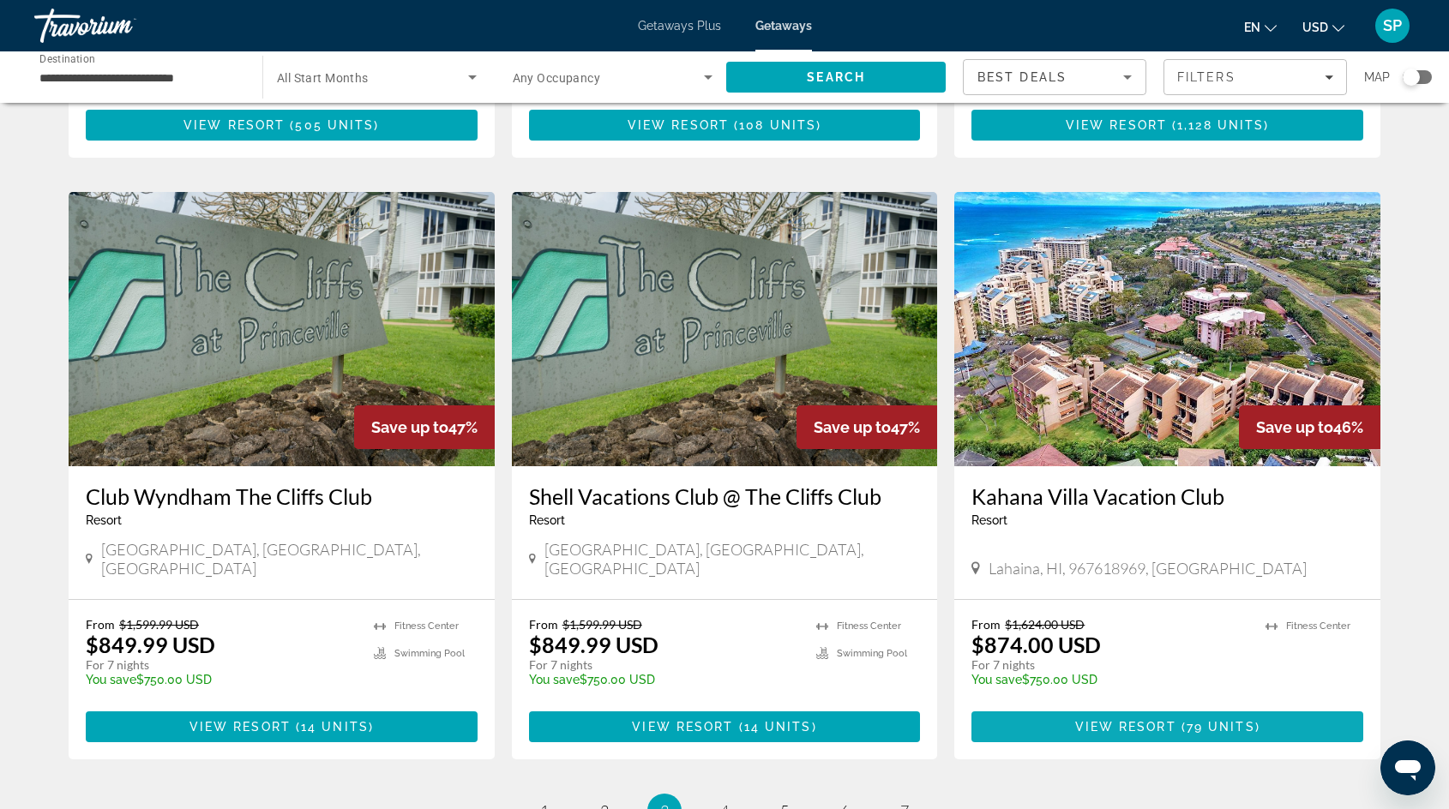
click at [1104, 706] on span "Main content" at bounding box center [1167, 726] width 392 height 41
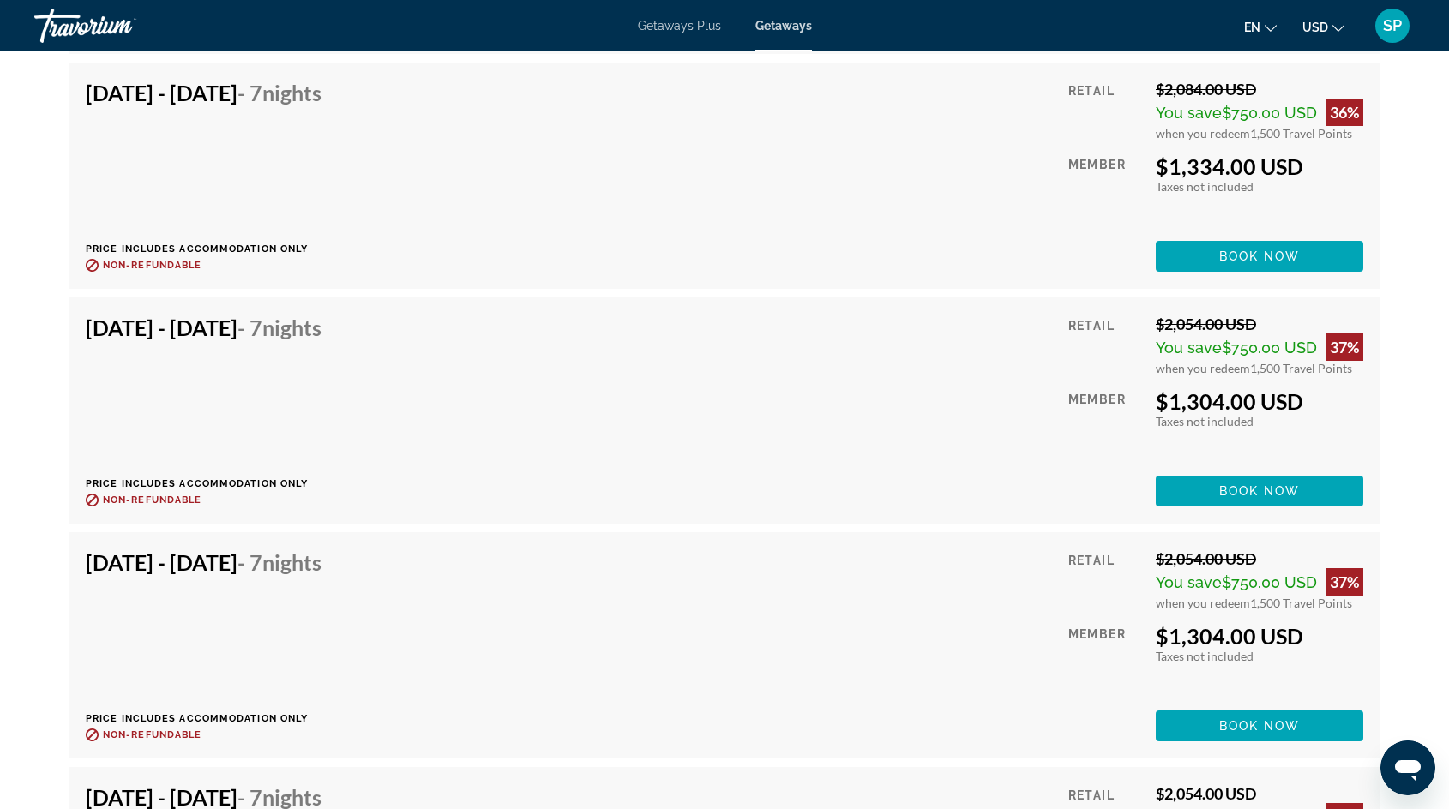
scroll to position [21502, 0]
